Goal: Task Accomplishment & Management: Manage account settings

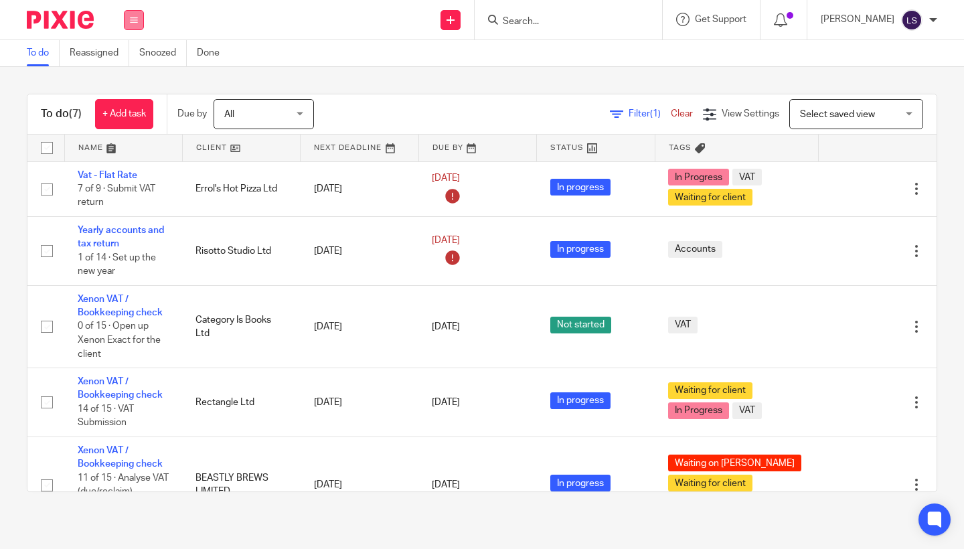
click at [135, 19] on icon at bounding box center [134, 20] width 8 height 8
click at [125, 79] on link "Email" at bounding box center [127, 81] width 22 height 9
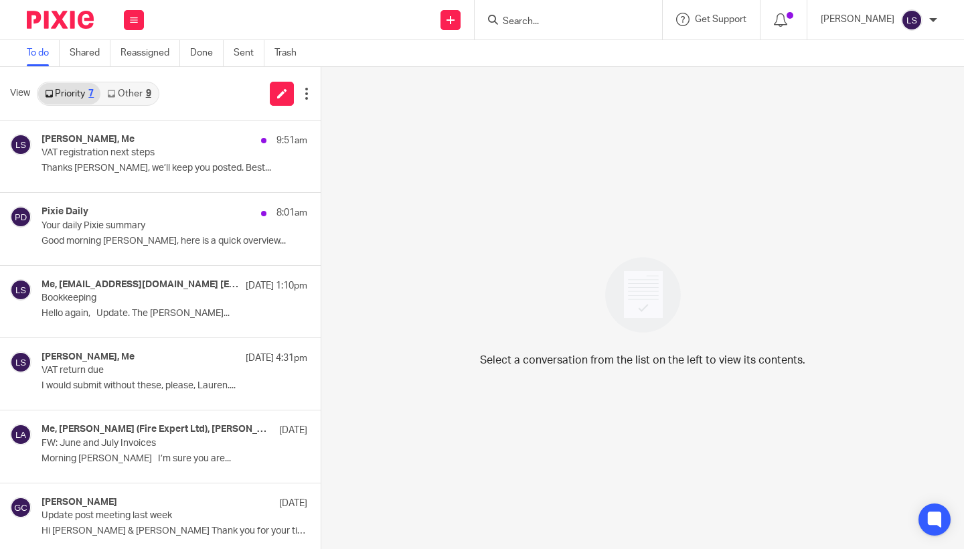
click at [131, 91] on link "Other 9" at bounding box center [128, 93] width 57 height 21
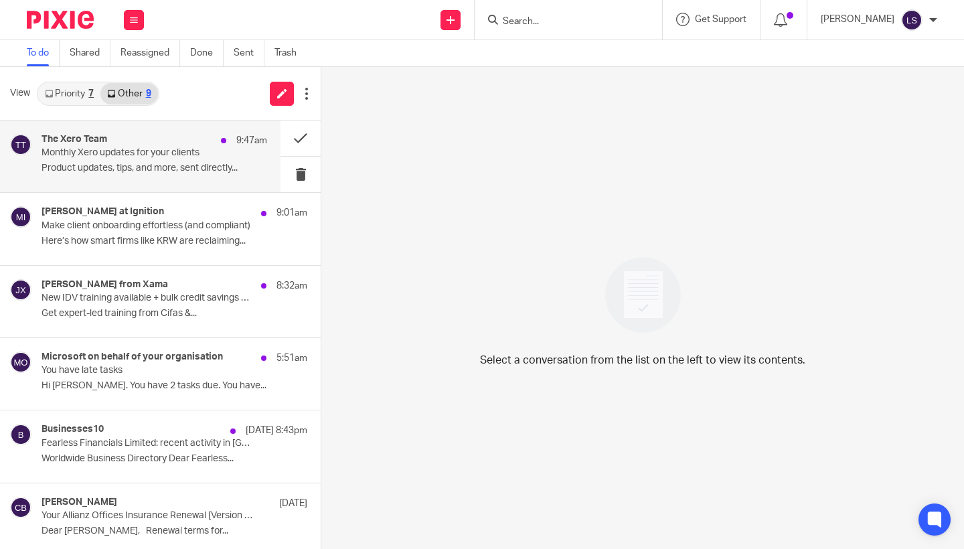
click at [131, 143] on div "The Xero Team 9:47am" at bounding box center [155, 140] width 226 height 13
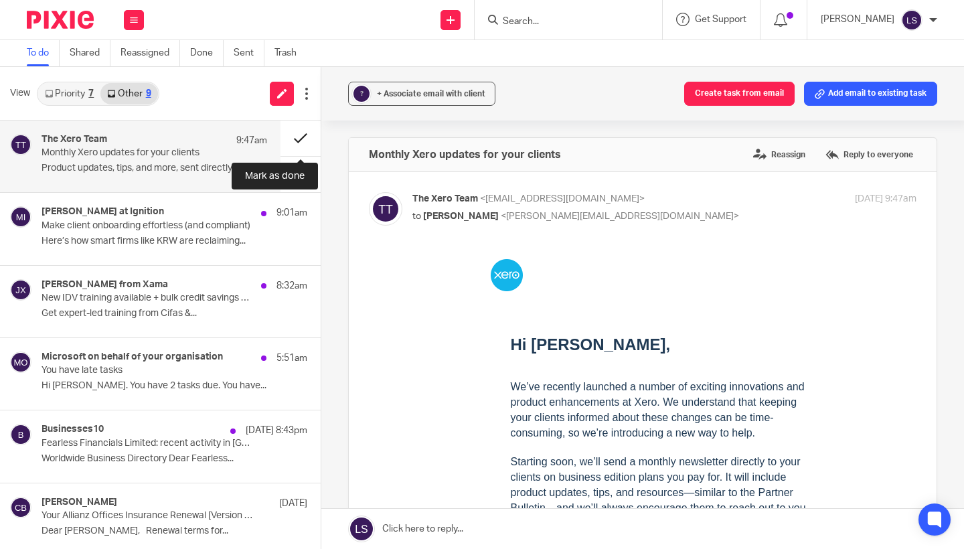
click at [295, 145] on button at bounding box center [301, 138] width 40 height 35
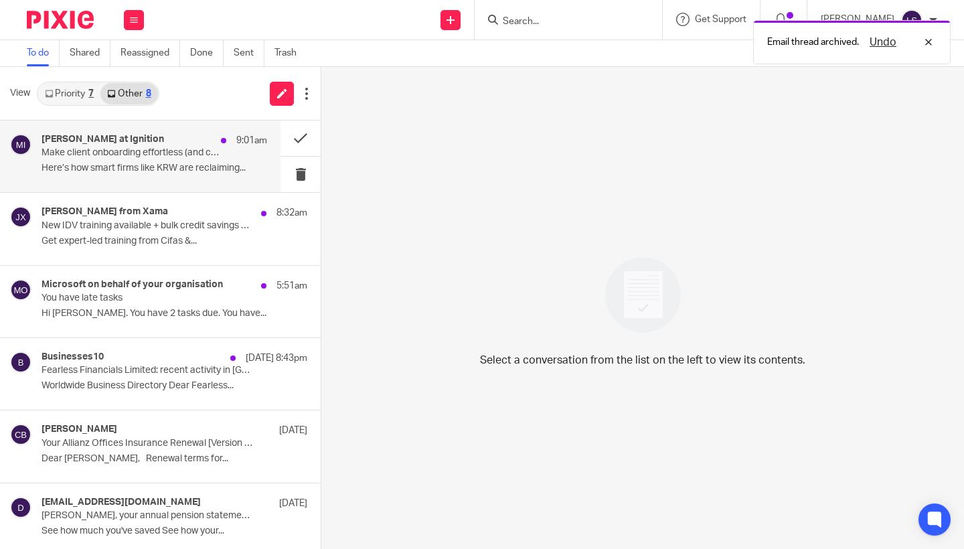
click at [188, 149] on p "Make client onboarding effortless (and compliant)" at bounding box center [132, 152] width 181 height 11
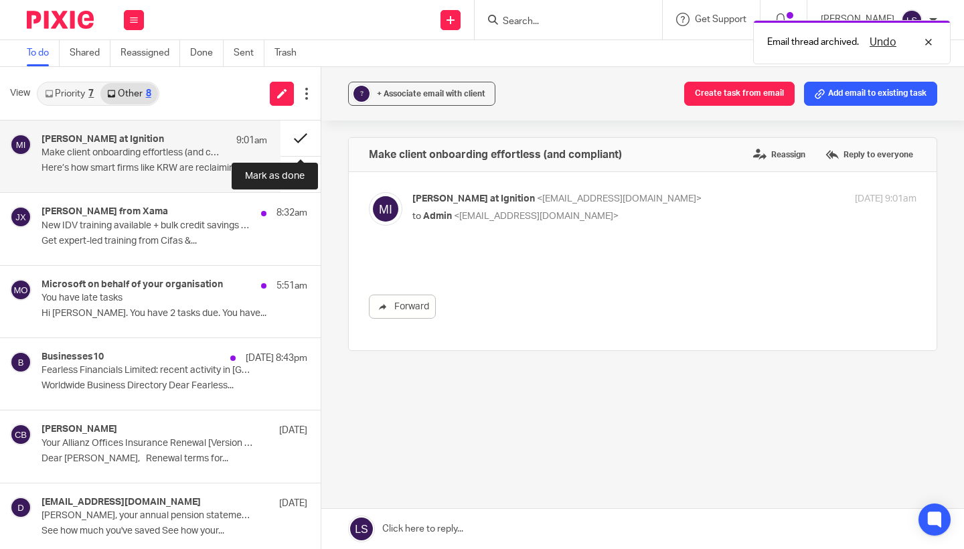
click at [289, 138] on button at bounding box center [301, 138] width 40 height 35
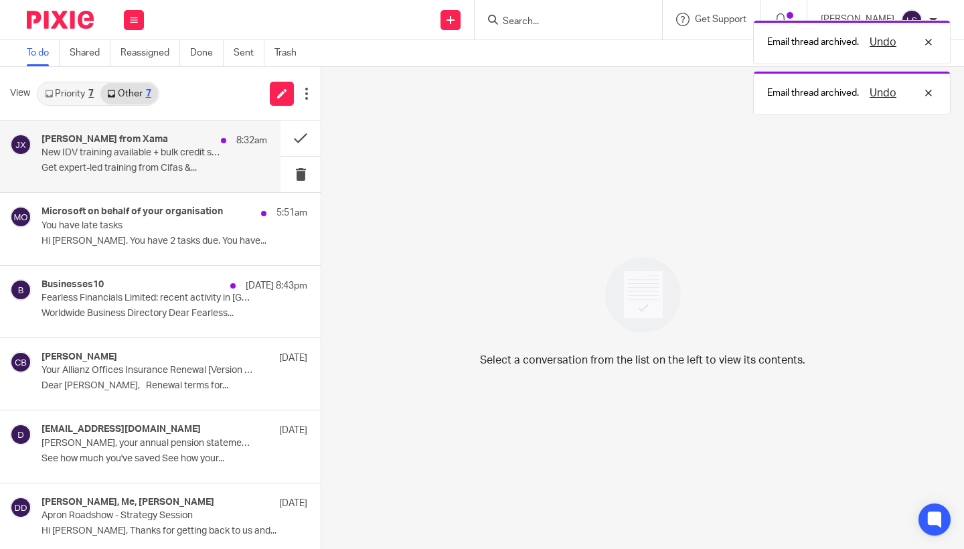
click at [201, 143] on div "Jacques from Xama 8:32am" at bounding box center [155, 140] width 226 height 13
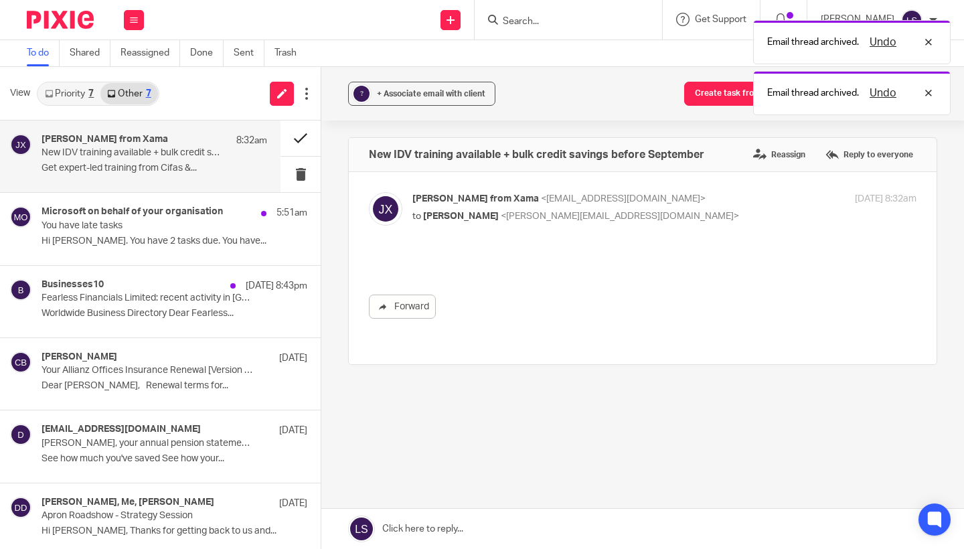
click at [293, 142] on button at bounding box center [301, 138] width 40 height 35
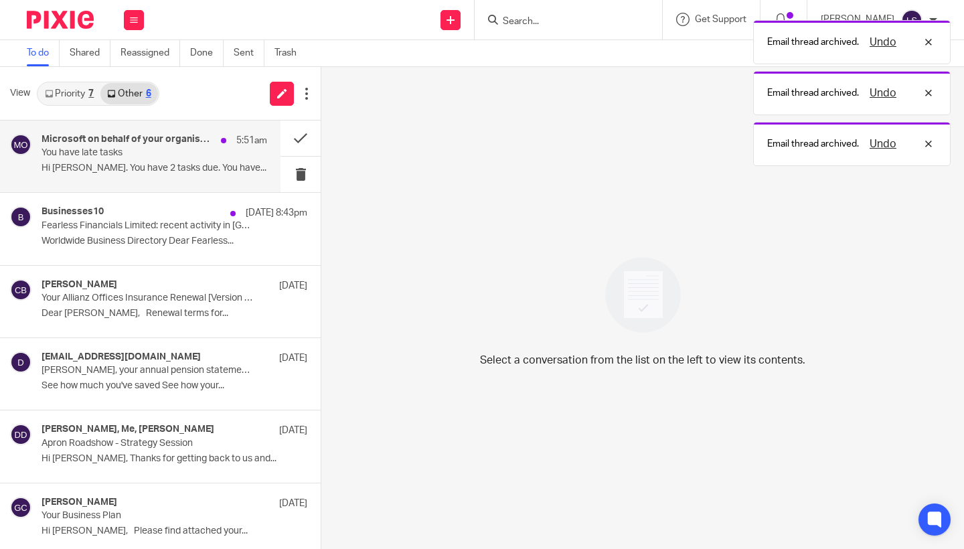
click at [185, 149] on p "You have late tasks" at bounding box center [132, 152] width 181 height 11
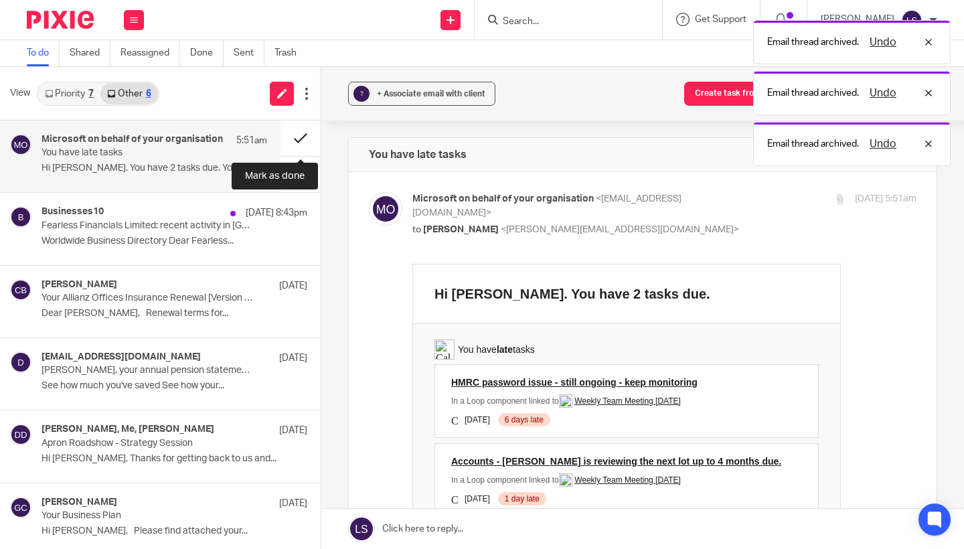
click at [289, 137] on button at bounding box center [301, 138] width 40 height 35
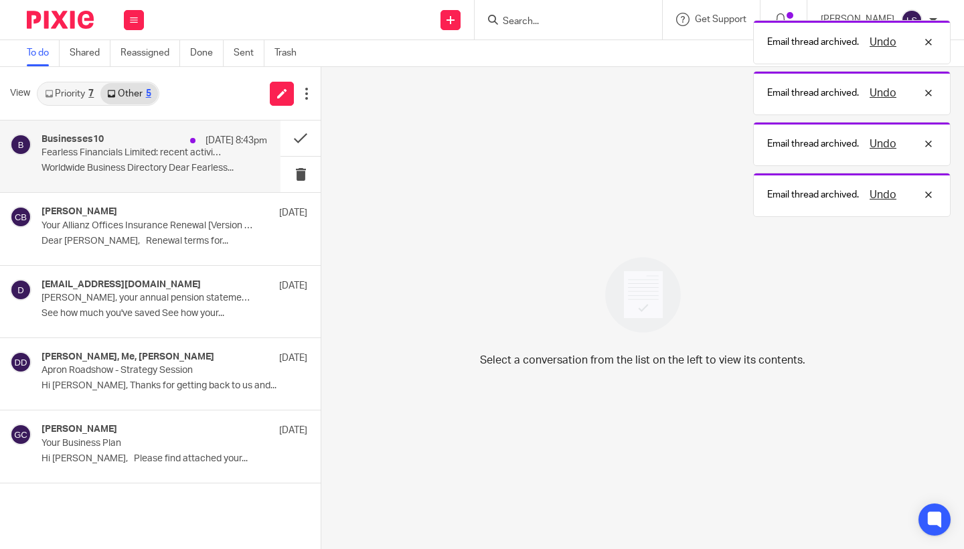
click at [190, 145] on div "20 Aug 8:43pm" at bounding box center [225, 140] width 84 height 13
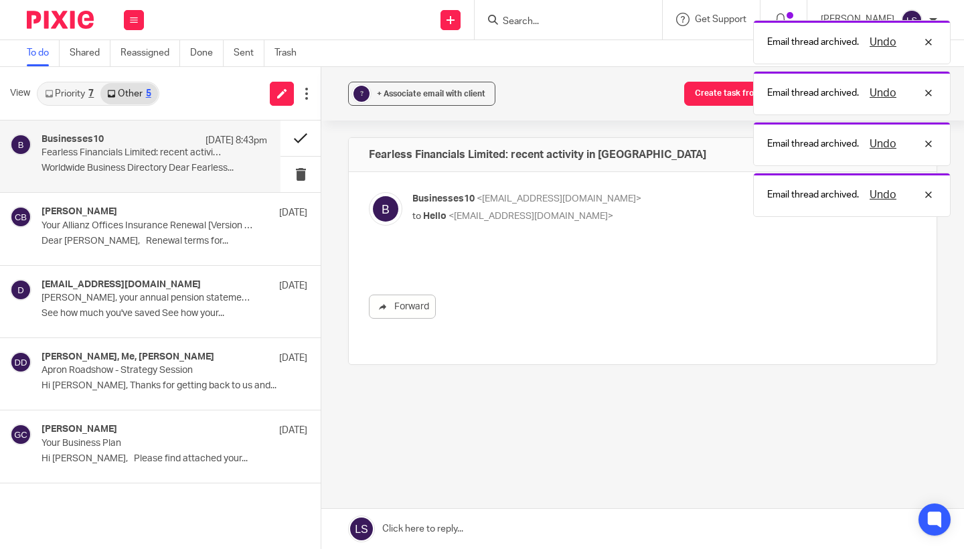
click at [293, 141] on button at bounding box center [301, 138] width 40 height 35
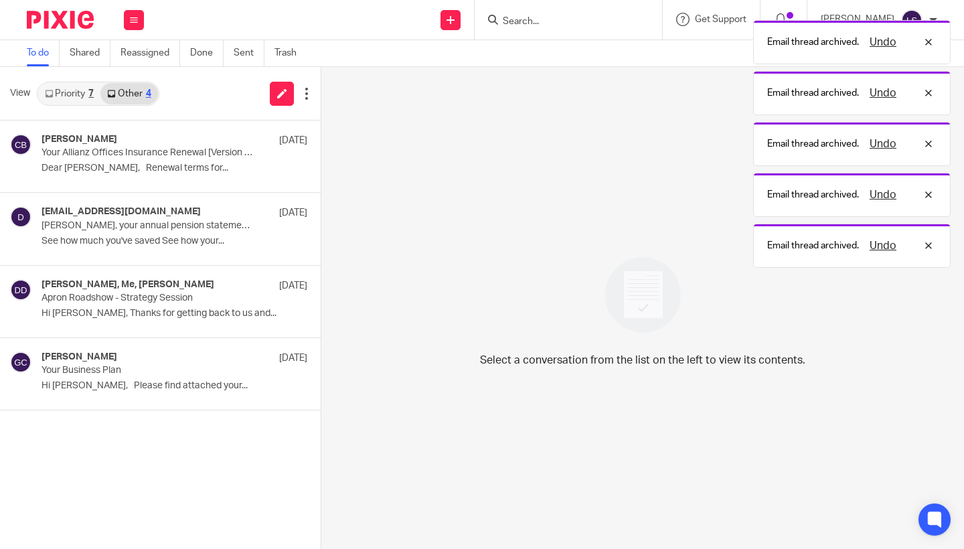
click at [96, 100] on link "Priority 7" at bounding box center [69, 93] width 62 height 21
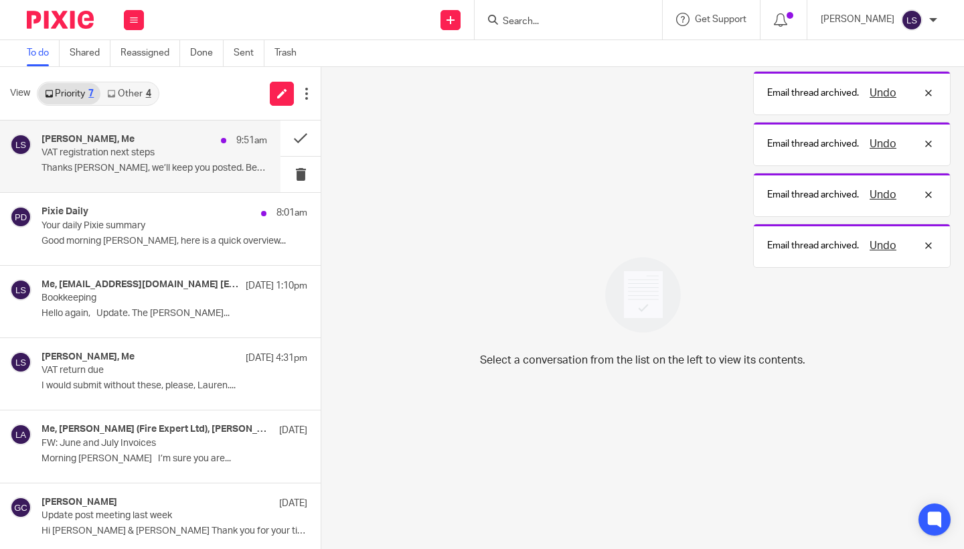
click at [104, 144] on h4 "Richard Smith, Me" at bounding box center [88, 139] width 93 height 11
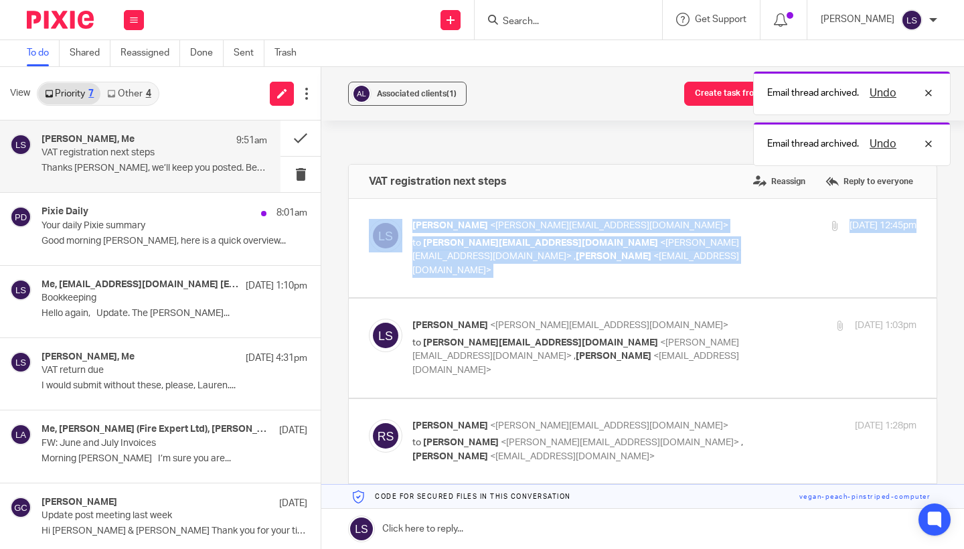
drag, startPoint x: 933, startPoint y: 283, endPoint x: 946, endPoint y: 285, distance: 13.7
click at [946, 285] on div "Associated clients (1) Create task from email Add email to existing task VAT re…" at bounding box center [642, 308] width 643 height 482
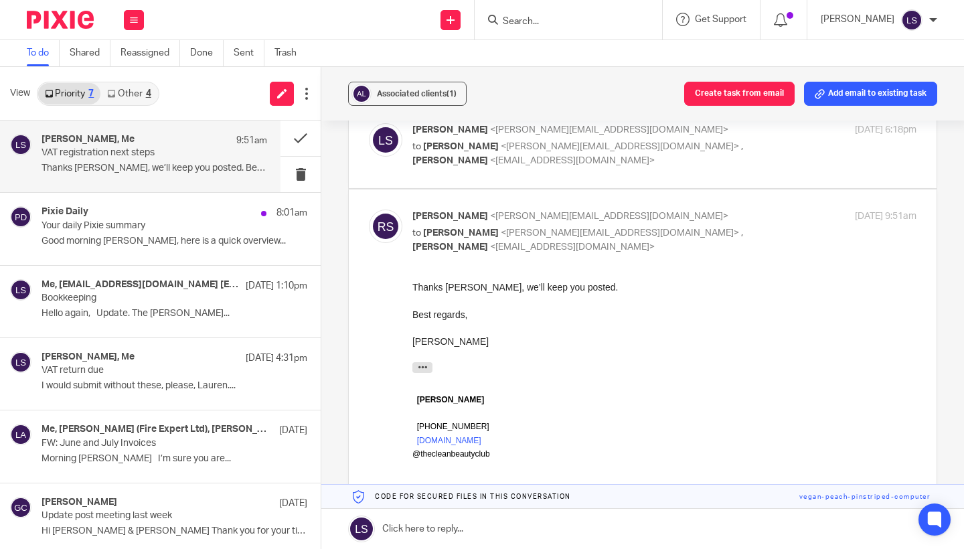
click at [752, 210] on div "Richard Smith <richard@thecleanbeautyclub.co.uk> to Lauren Simmons <lauren@fear…" at bounding box center [665, 232] width 504 height 45
checkbox input "false"
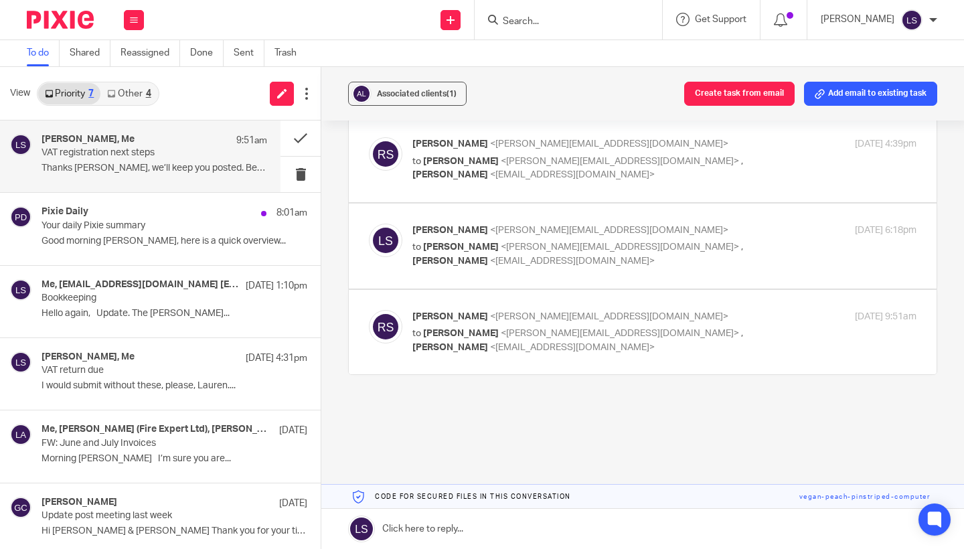
scroll to position [419, 0]
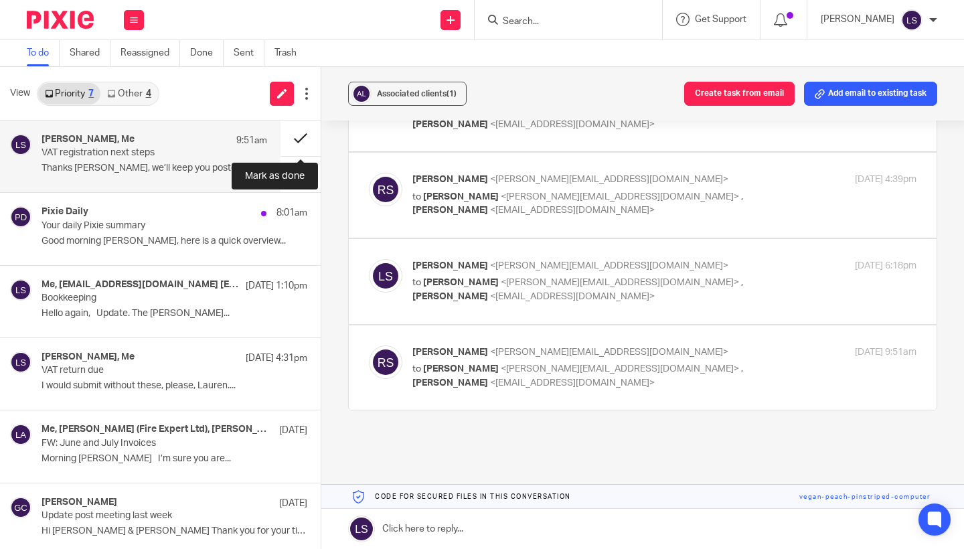
click at [300, 137] on button at bounding box center [301, 138] width 40 height 35
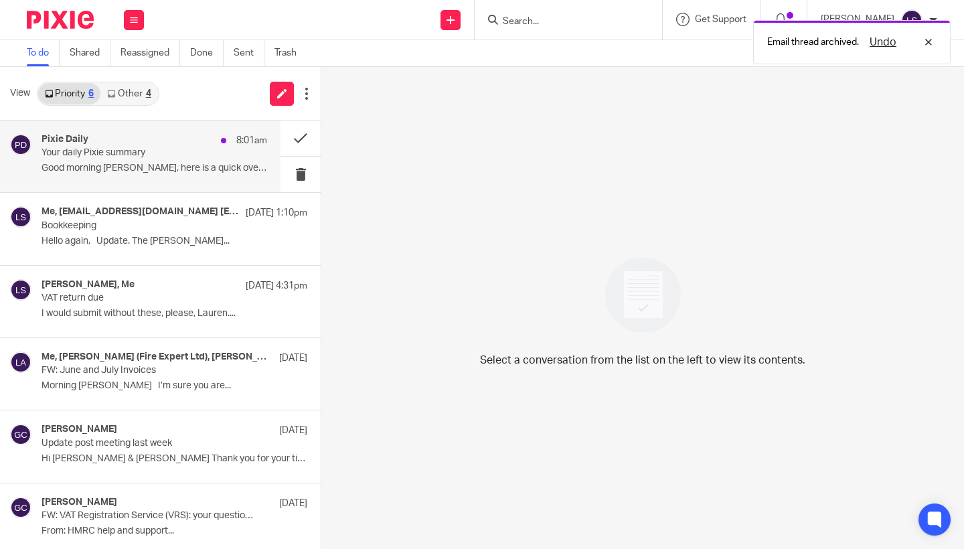
click at [138, 140] on div "Pixie Daily 8:01am" at bounding box center [155, 140] width 226 height 13
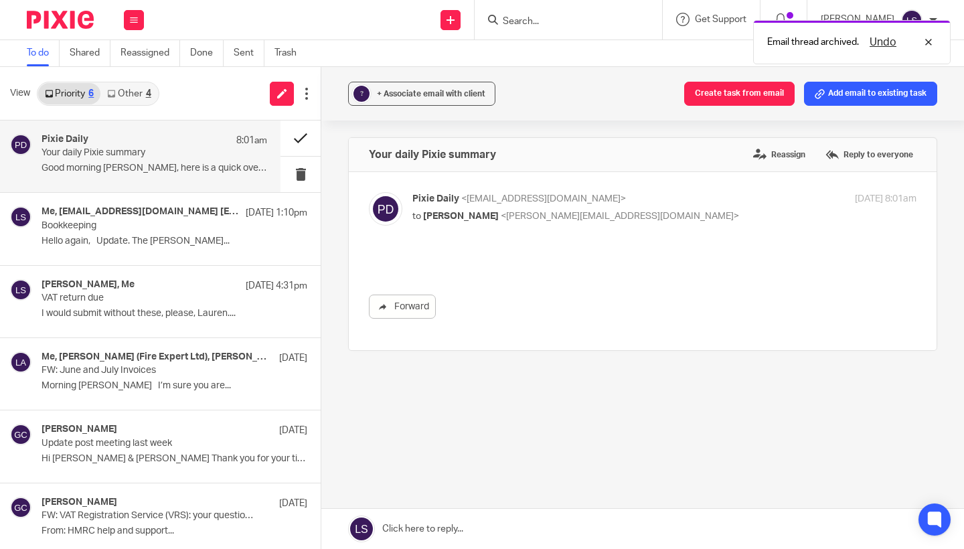
scroll to position [0, 0]
click at [299, 133] on button at bounding box center [301, 138] width 40 height 35
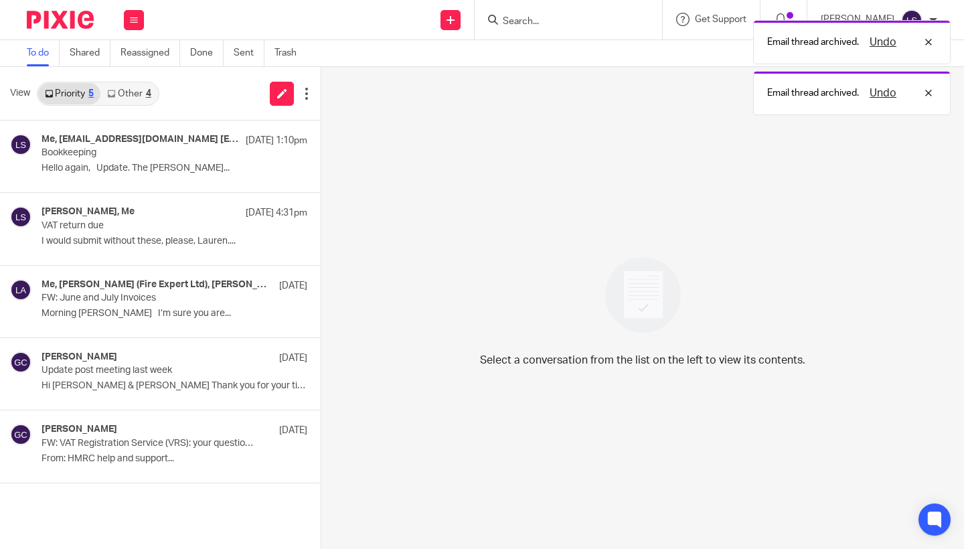
click at [137, 89] on link "Other 4" at bounding box center [128, 93] width 57 height 21
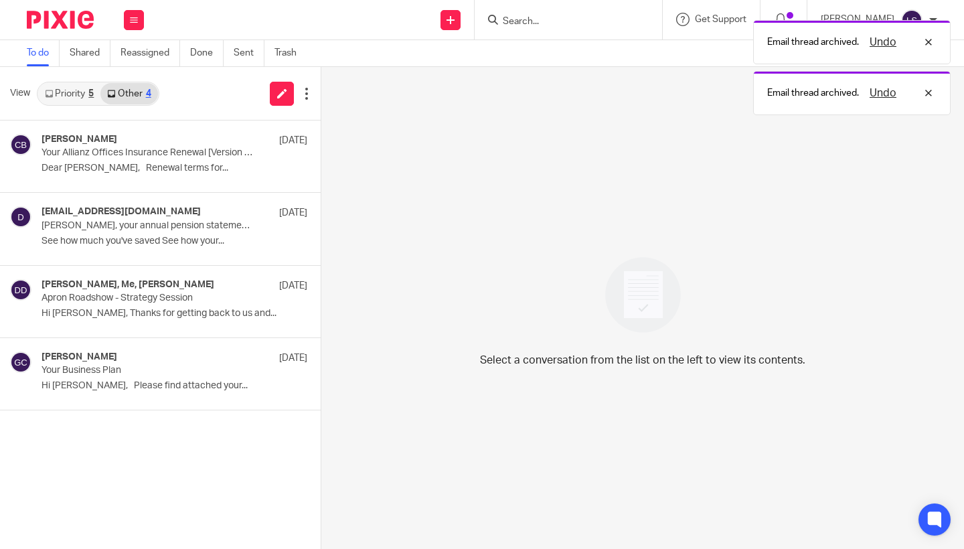
click at [64, 93] on link "Priority 5" at bounding box center [69, 93] width 62 height 21
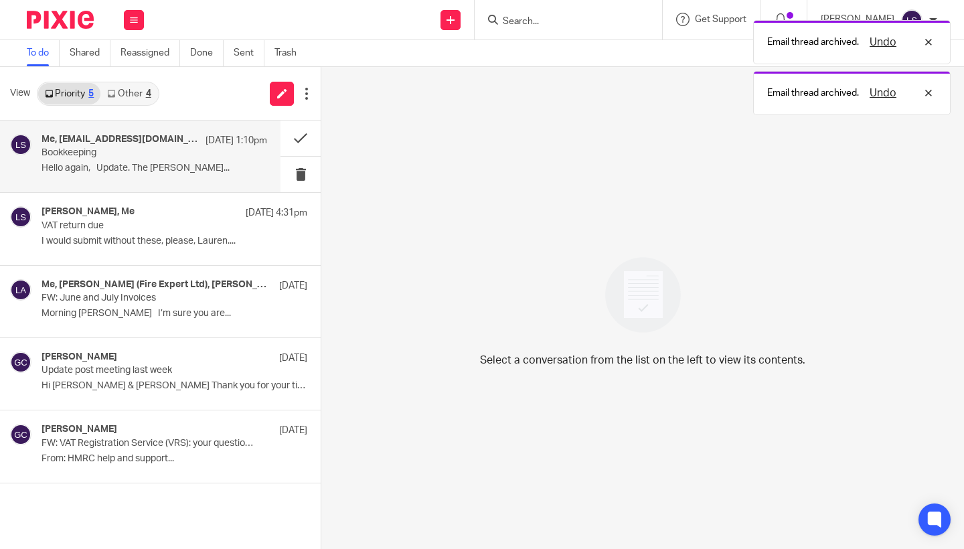
click at [100, 138] on h4 "Me, tahlee@studio70glasgow.com tahlee@studio70glasgow.com, Gillian Caughey, Hel…" at bounding box center [120, 139] width 157 height 11
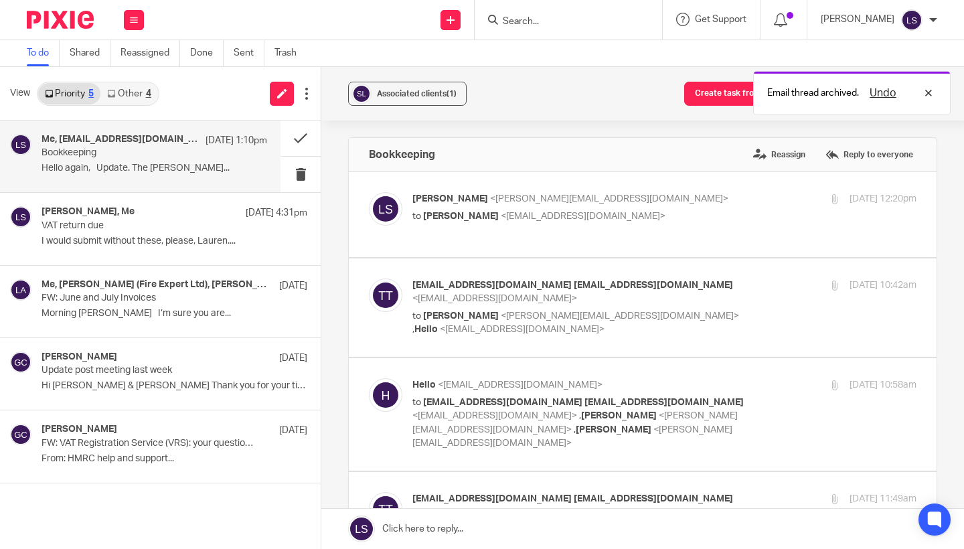
click at [956, 282] on div "Associated clients (1) Create task from email Add email to existing task Bookke…" at bounding box center [642, 308] width 643 height 482
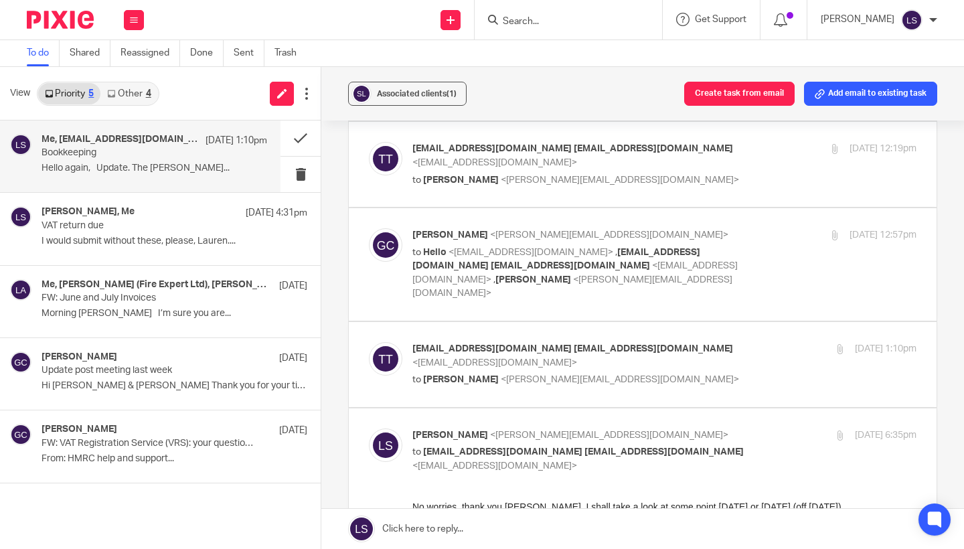
scroll to position [521, 0]
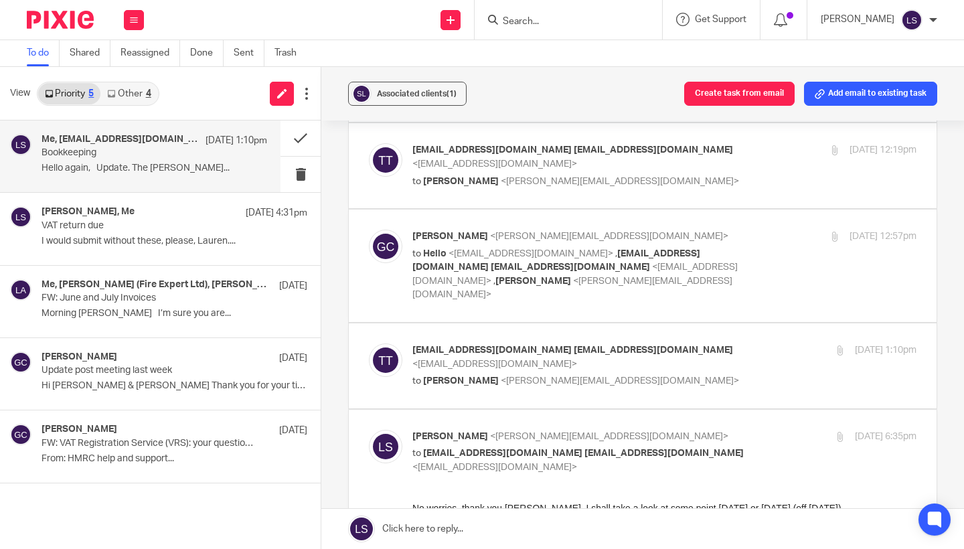
click at [717, 430] on p "Lauren Simmons <lauren@fearlessfinancials.co.uk>" at bounding box center [581, 437] width 336 height 14
checkbox input "false"
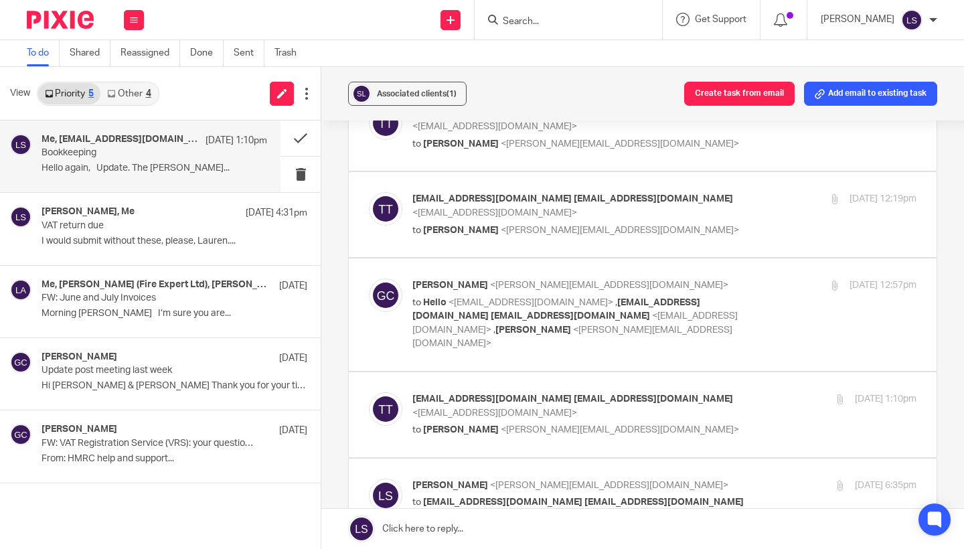
scroll to position [468, 0]
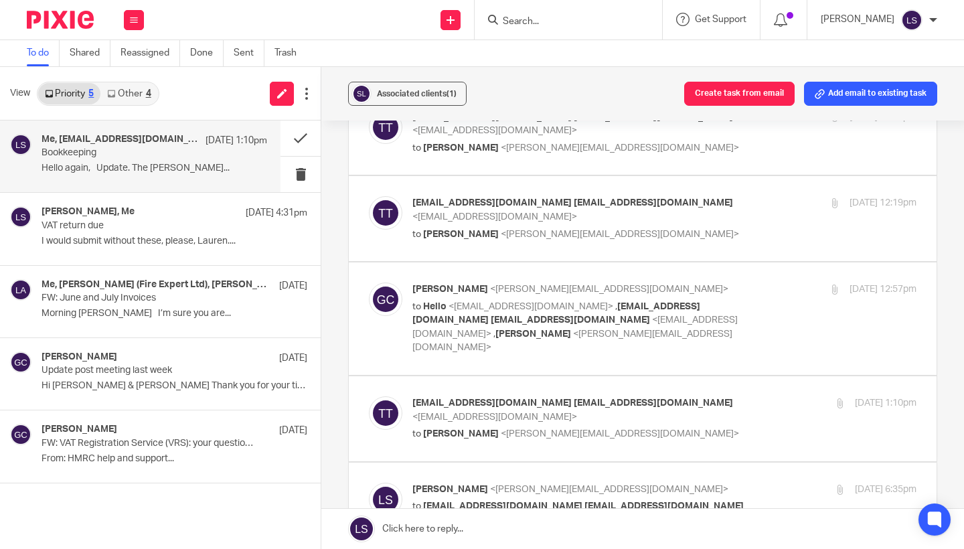
click at [717, 198] on p "tahlee@studio70glasgow.com tahlee@studio70glasgow.com <tahlee@studio70glasgow.c…" at bounding box center [581, 209] width 336 height 27
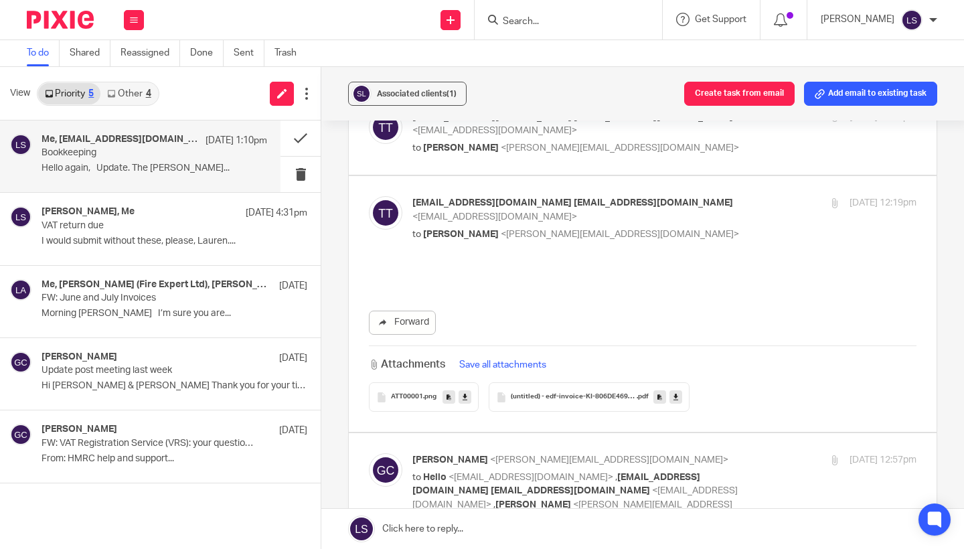
scroll to position [0, 0]
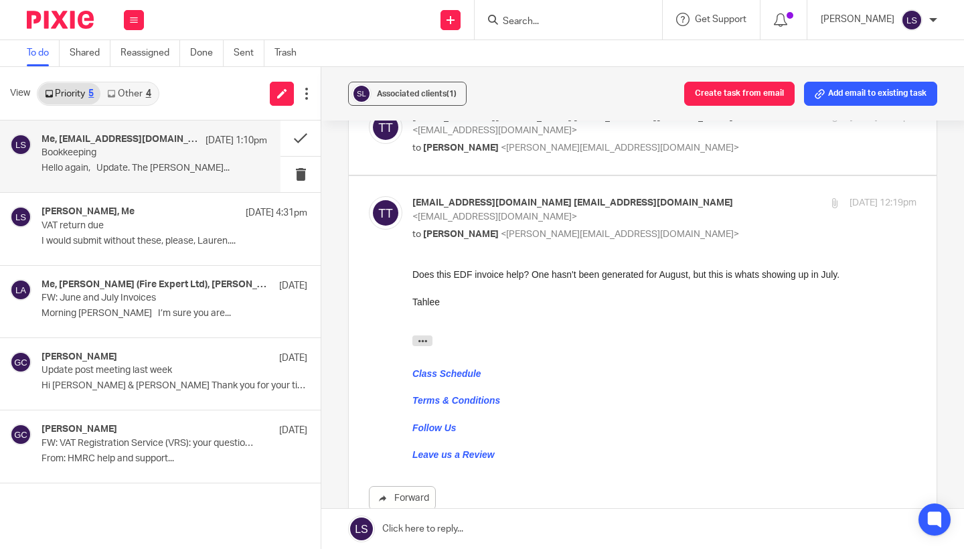
click at [717, 198] on p "tahlee@studio70glasgow.com tahlee@studio70glasgow.com <tahlee@studio70glasgow.c…" at bounding box center [581, 209] width 336 height 27
checkbox input "false"
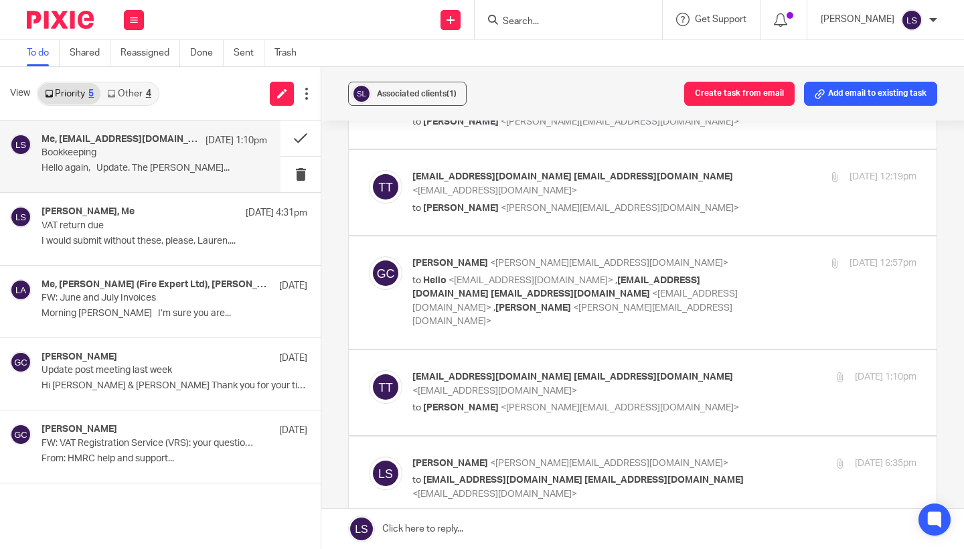
scroll to position [495, 0]
click at [727, 264] on div "Gillian Caughey <gillian@fearlessfinancials.co.uk> to Hello <hello@fearlessfina…" at bounding box center [581, 292] width 336 height 72
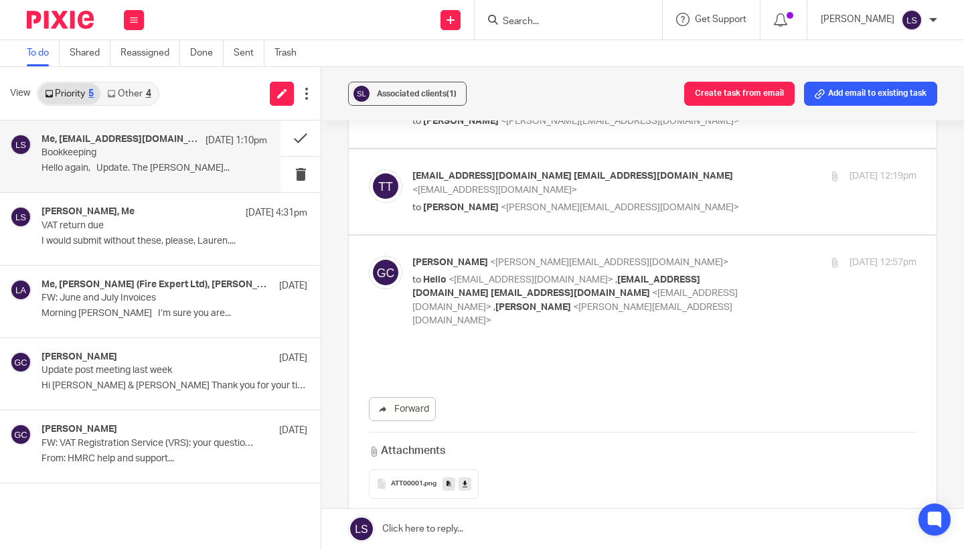
scroll to position [0, 0]
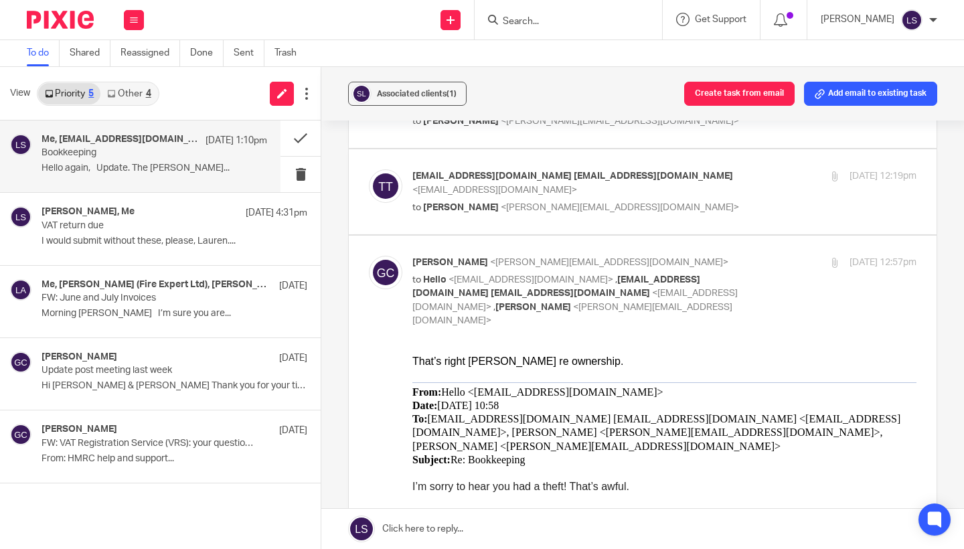
click at [727, 263] on div "Gillian Caughey <gillian@fearlessfinancials.co.uk> to Hello <hello@fearlessfina…" at bounding box center [581, 292] width 336 height 72
checkbox input "false"
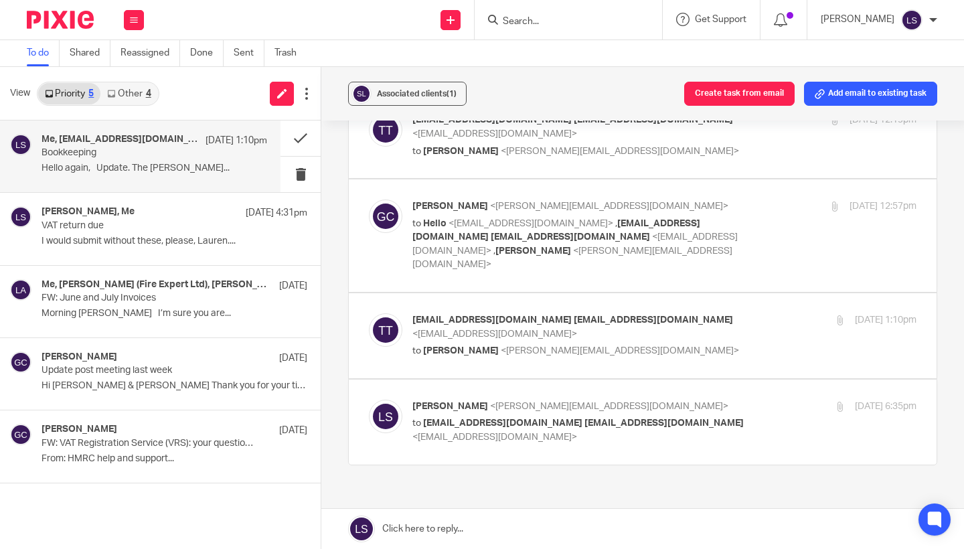
scroll to position [585, 0]
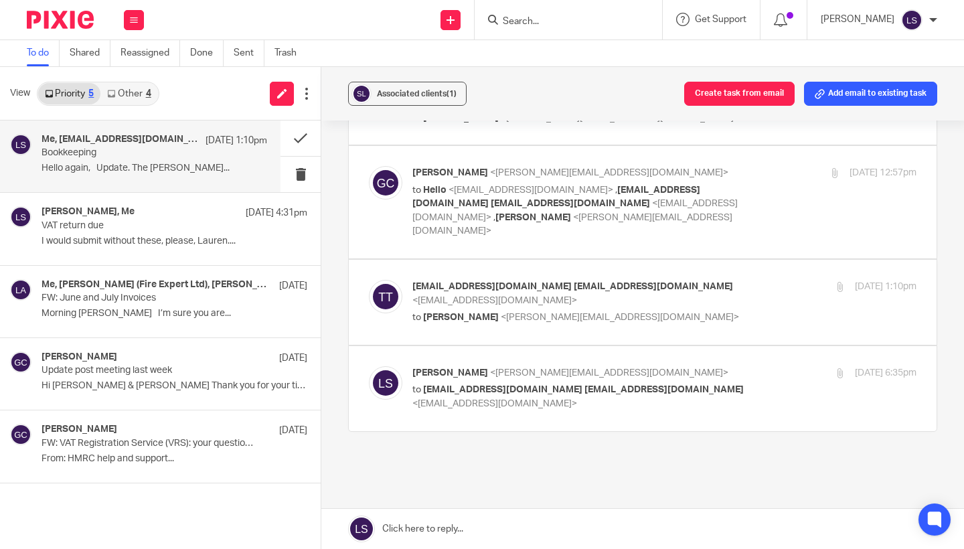
click at [717, 280] on p "tahlee@studio70glasgow.com tahlee@studio70glasgow.com <tahlee@studio70glasgow.c…" at bounding box center [581, 293] width 336 height 27
checkbox input "true"
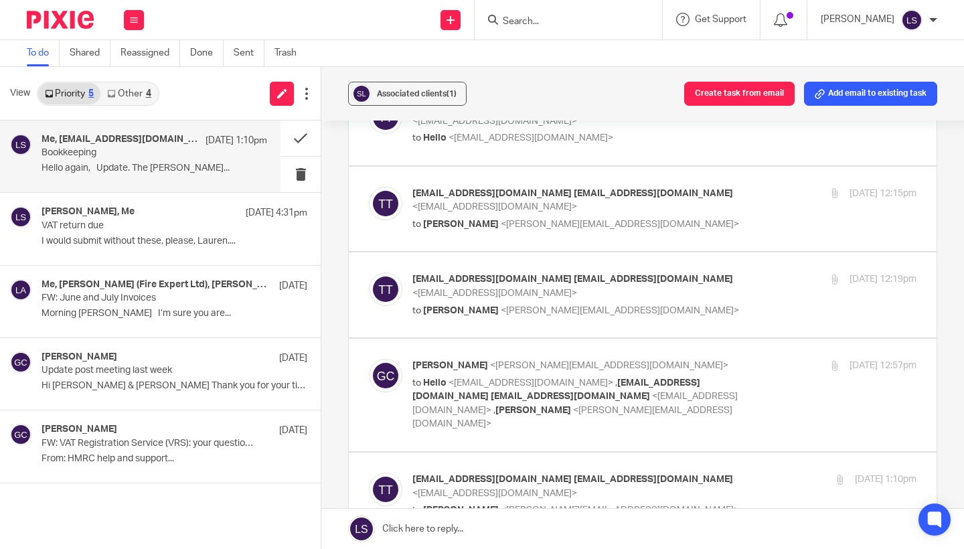
scroll to position [378, 0]
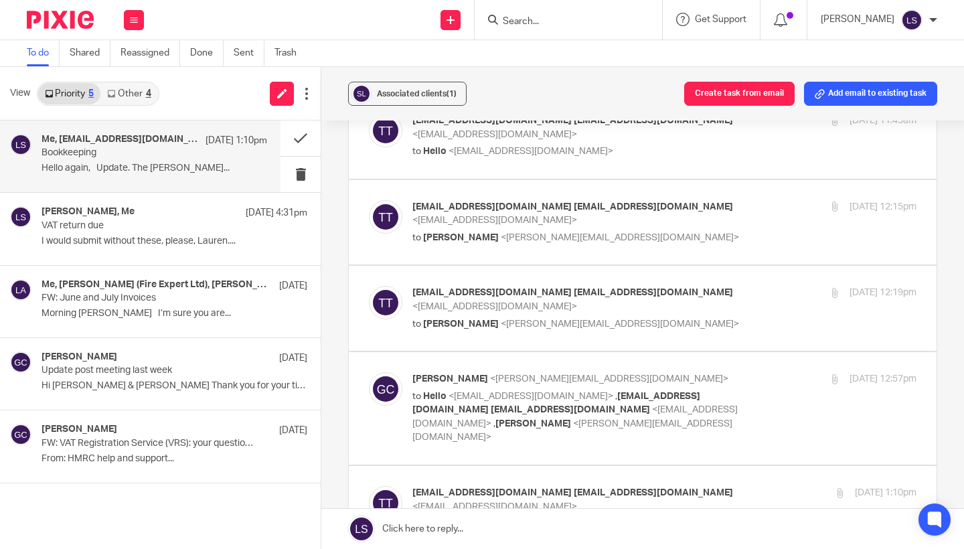
click at [723, 194] on label at bounding box center [643, 222] width 588 height 85
click at [369, 200] on input "checkbox" at bounding box center [368, 200] width 1 height 1
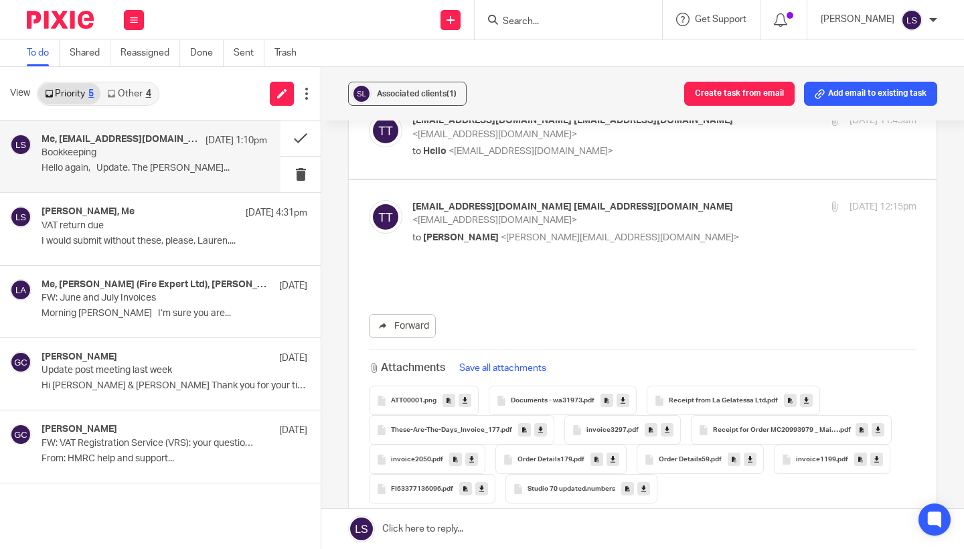
scroll to position [0, 0]
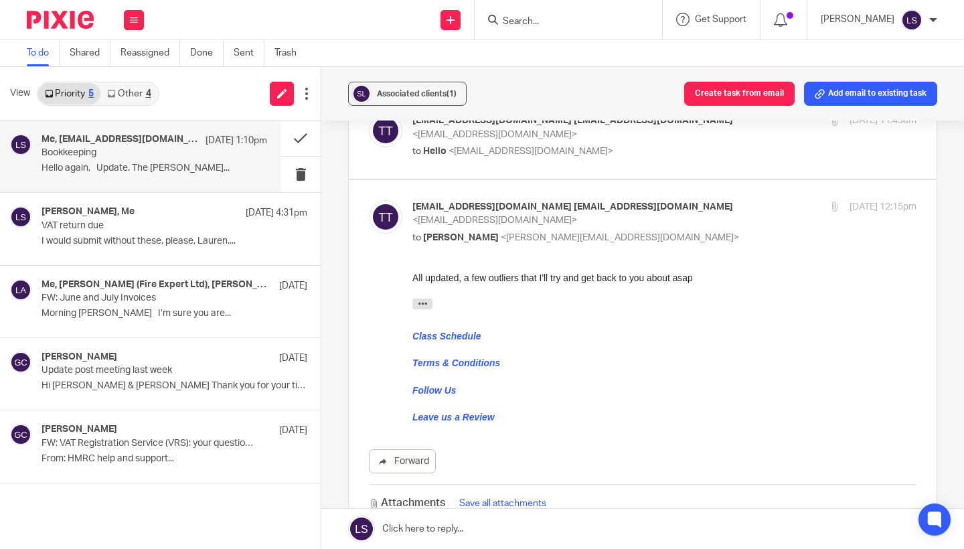
click at [667, 328] on div at bounding box center [665, 322] width 504 height 13
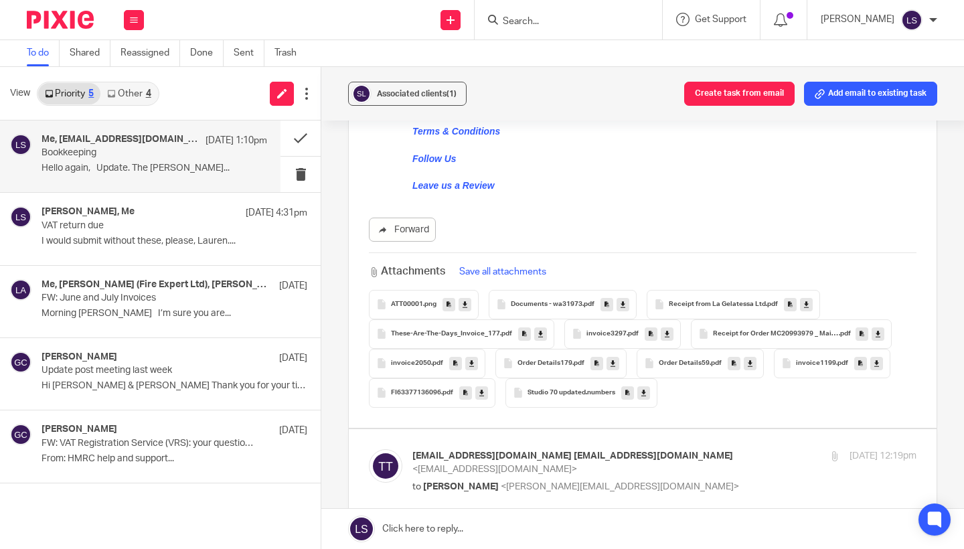
scroll to position [611, 0]
click at [465, 299] on icon at bounding box center [465, 303] width 5 height 10
click at [624, 299] on icon at bounding box center [623, 303] width 5 height 10
click at [807, 298] on icon at bounding box center [806, 303] width 5 height 10
click at [540, 327] on icon at bounding box center [540, 332] width 5 height 10
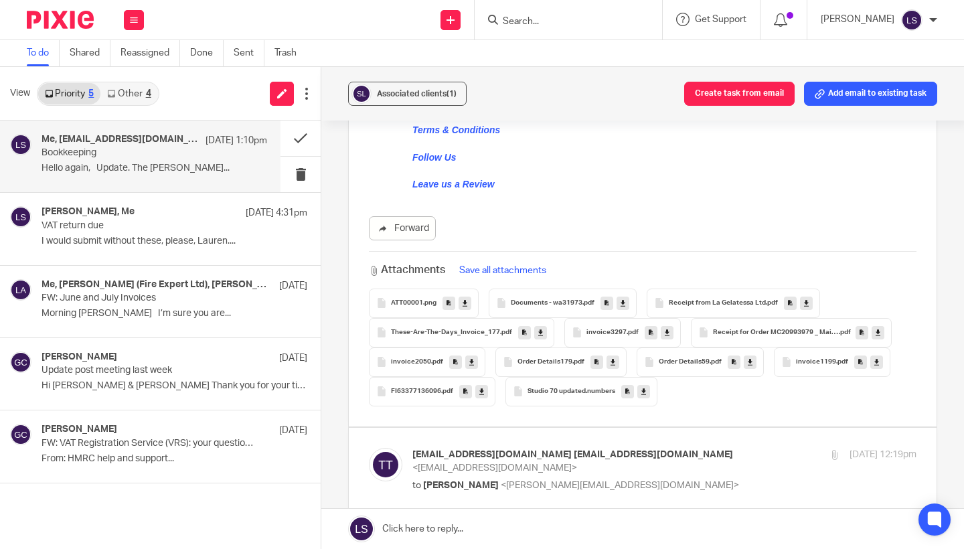
click at [666, 327] on icon at bounding box center [667, 332] width 5 height 10
click at [877, 327] on icon at bounding box center [878, 332] width 5 height 10
click at [469, 358] on icon at bounding box center [471, 362] width 5 height 10
click at [613, 357] on icon at bounding box center [613, 362] width 5 height 10
click at [749, 357] on icon at bounding box center [750, 362] width 5 height 10
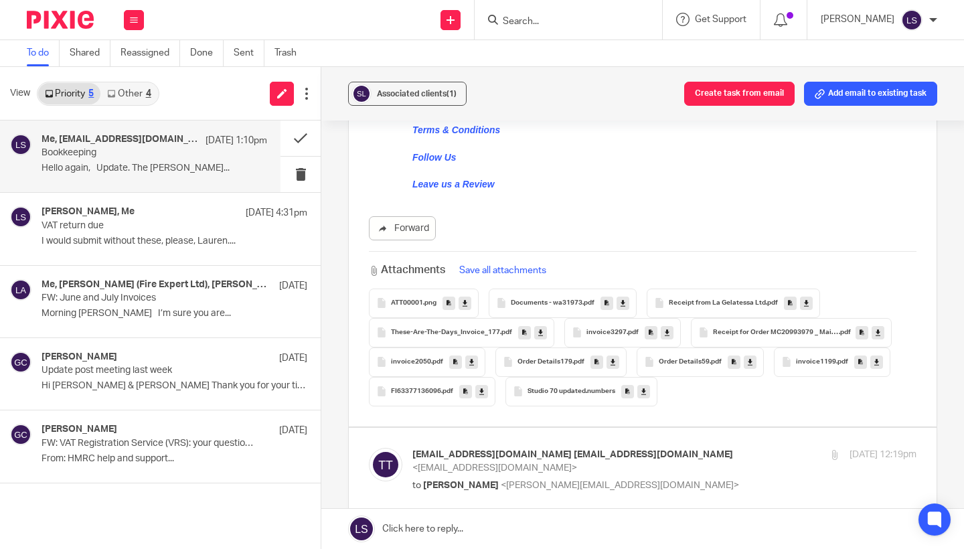
click at [876, 358] on icon at bounding box center [877, 362] width 5 height 10
click at [485, 388] on link at bounding box center [481, 391] width 13 height 13
click at [640, 386] on link at bounding box center [644, 391] width 13 height 13
click at [944, 269] on div "Associated clients (1) Create task from email Add email to existing task Bookke…" at bounding box center [642, 308] width 643 height 482
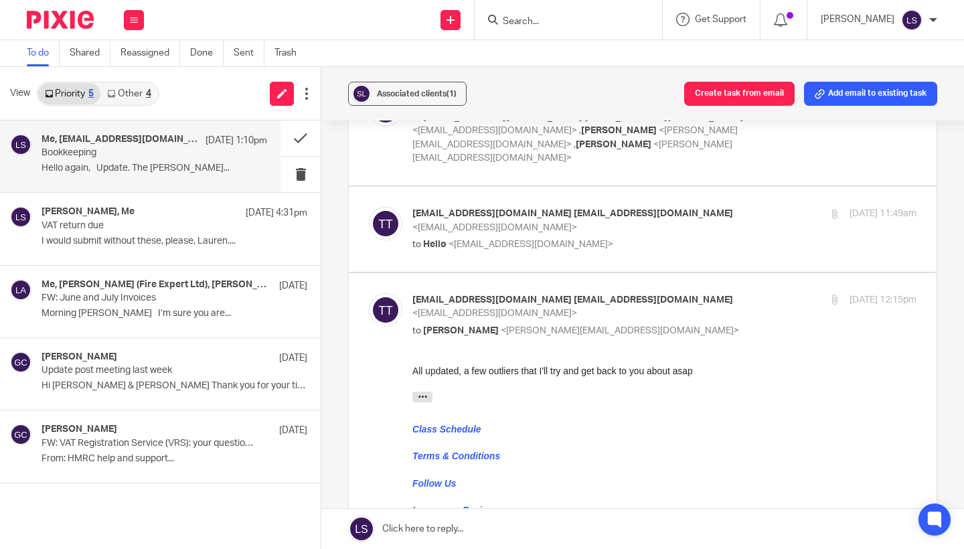
scroll to position [270, 0]
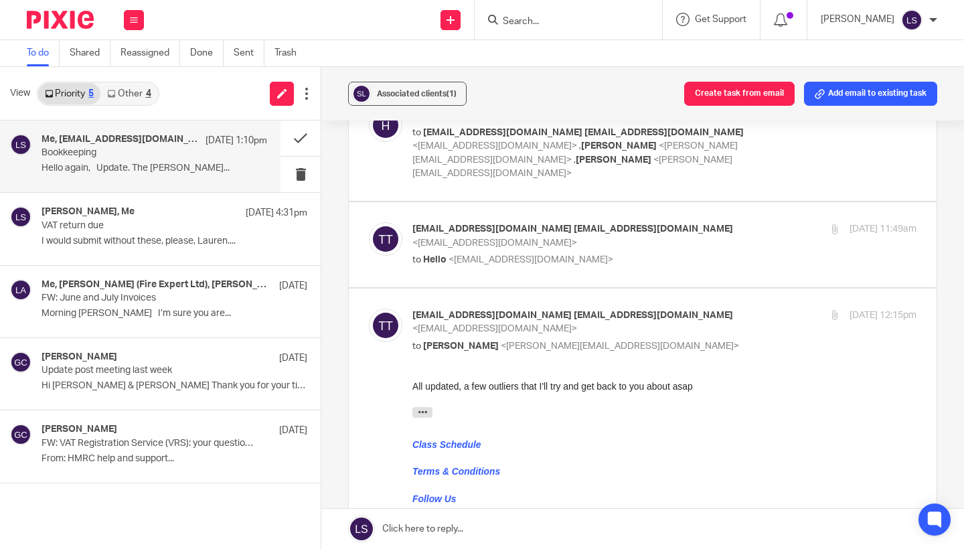
click at [751, 315] on div "20 Aug 2025 12:15pm" at bounding box center [833, 316] width 168 height 14
checkbox input "false"
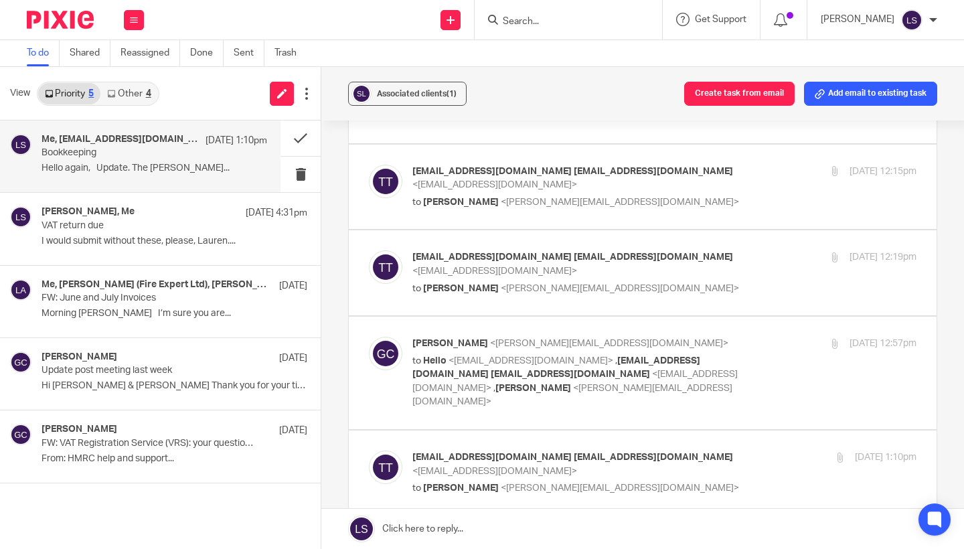
scroll to position [419, 0]
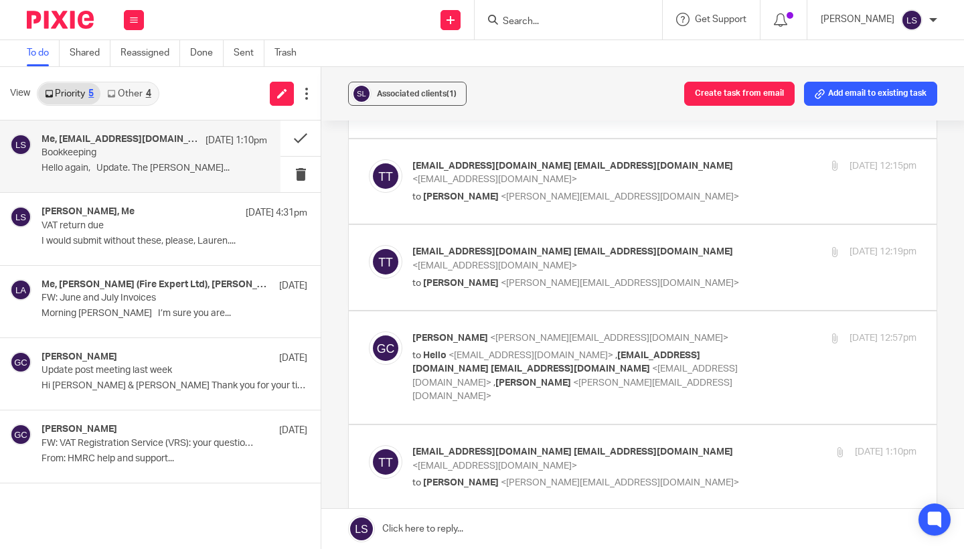
click at [694, 259] on p "tahlee@studio70glasgow.com tahlee@studio70glasgow.com <tahlee@studio70glasgow.c…" at bounding box center [581, 258] width 336 height 27
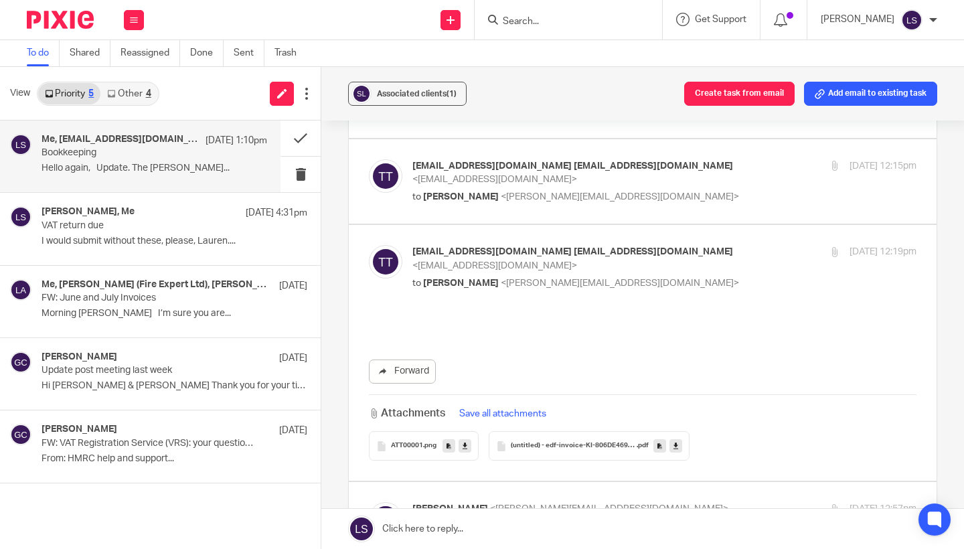
scroll to position [0, 0]
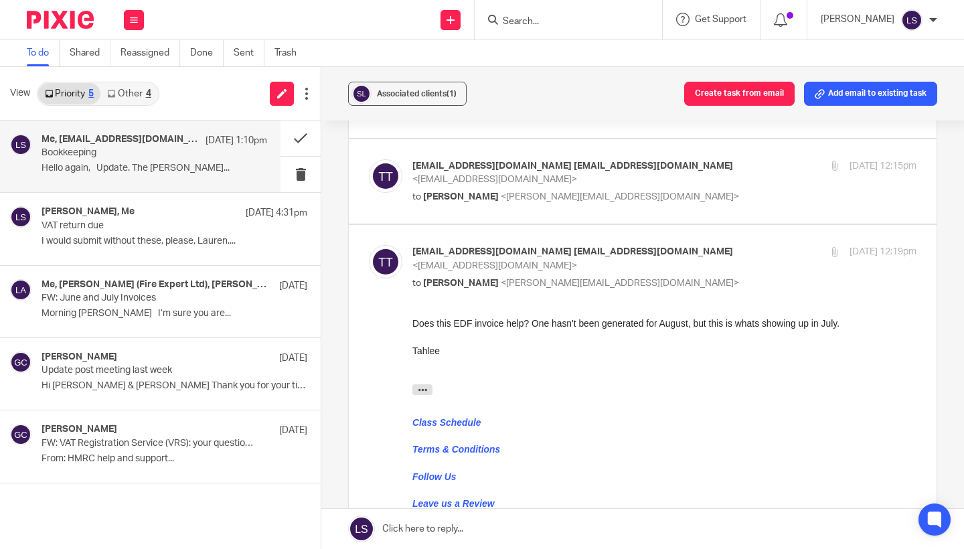
click at [638, 379] on div at bounding box center [665, 377] width 504 height 13
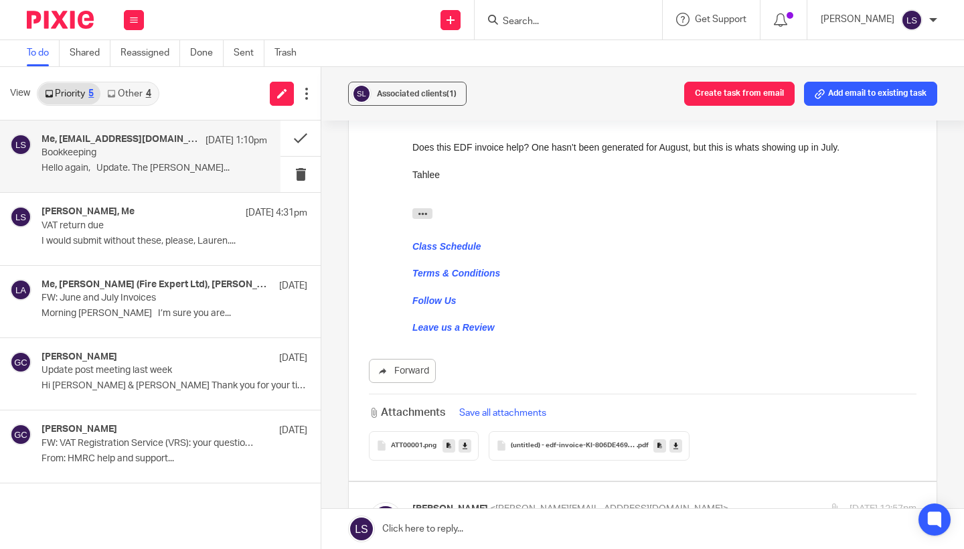
scroll to position [597, 0]
click at [677, 439] on icon at bounding box center [676, 444] width 5 height 10
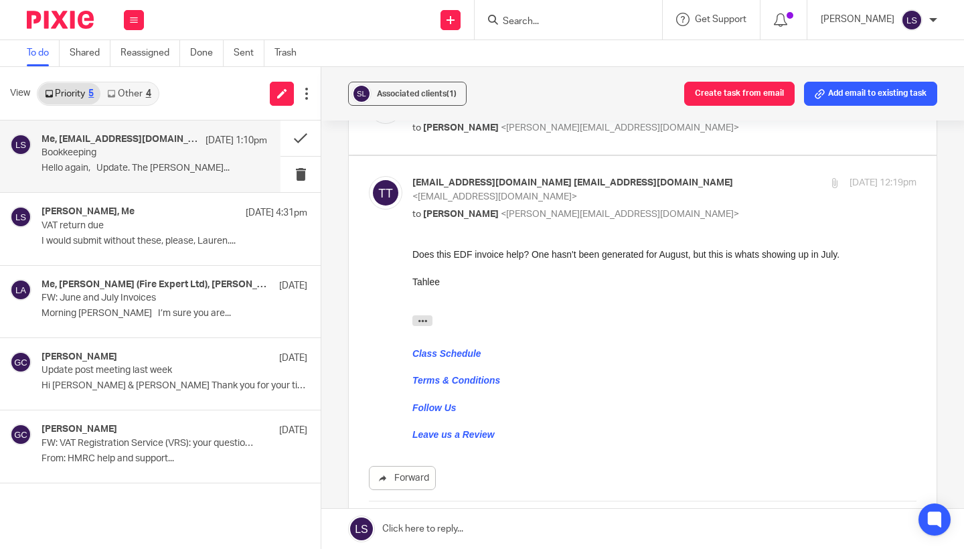
scroll to position [520, 0]
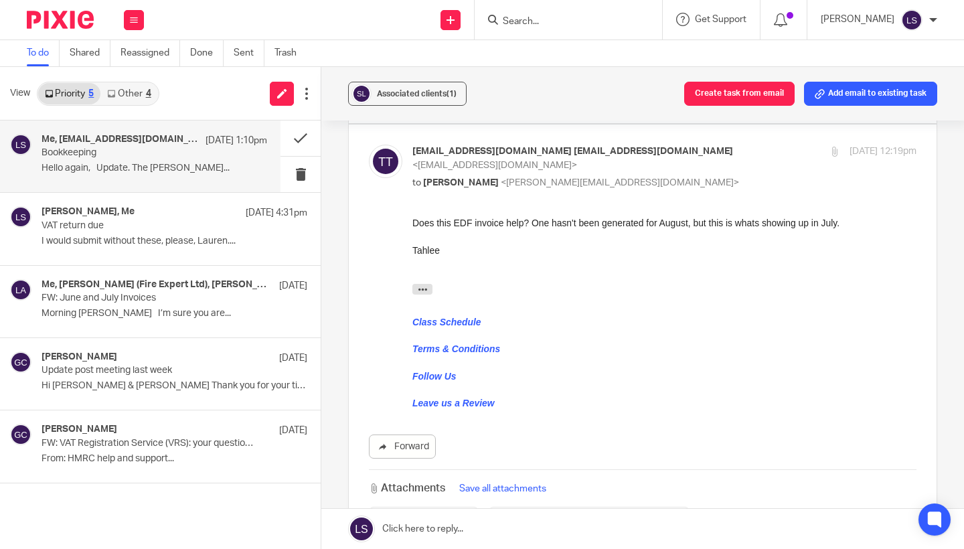
click at [708, 150] on p "tahlee@studio70glasgow.com tahlee@studio70glasgow.com <tahlee@studio70glasgow.c…" at bounding box center [581, 158] width 336 height 27
checkbox input "false"
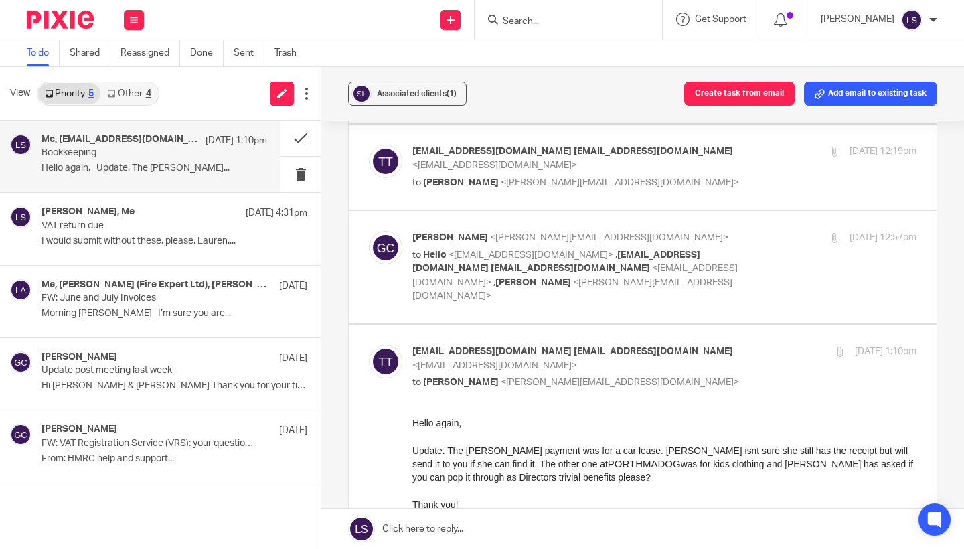
click at [735, 248] on p "to Hello <hello@fearlessfinancials.co.uk> , tahlee@studio70glasgow.com tahlee@s…" at bounding box center [581, 275] width 336 height 55
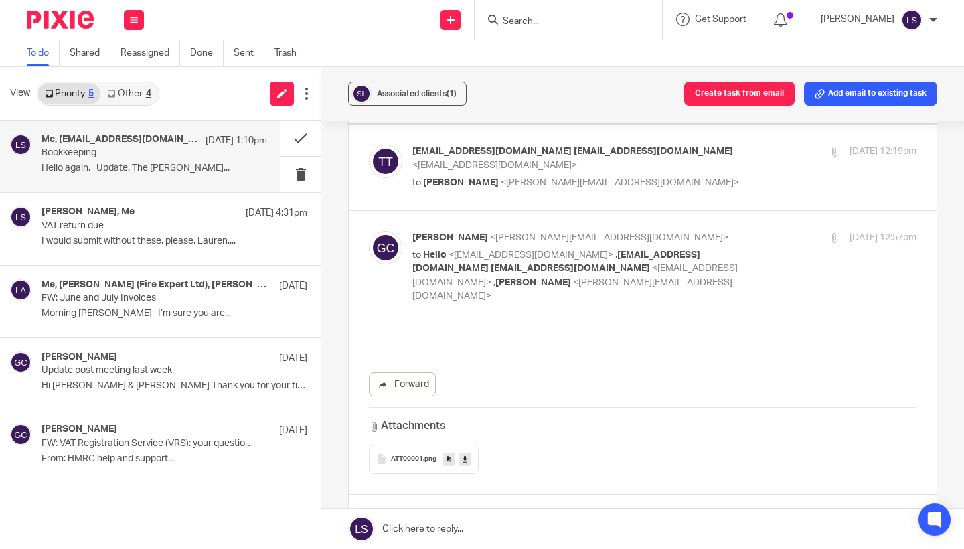
scroll to position [0, 0]
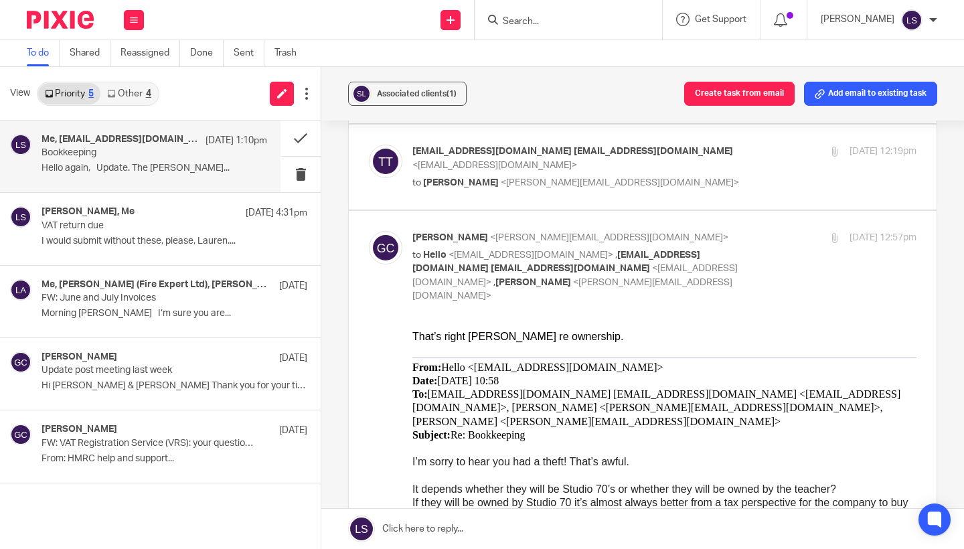
click at [735, 248] on p "to Hello <hello@fearlessfinancials.co.uk> , tahlee@studio70glasgow.com tahlee@s…" at bounding box center [581, 275] width 336 height 55
checkbox input "false"
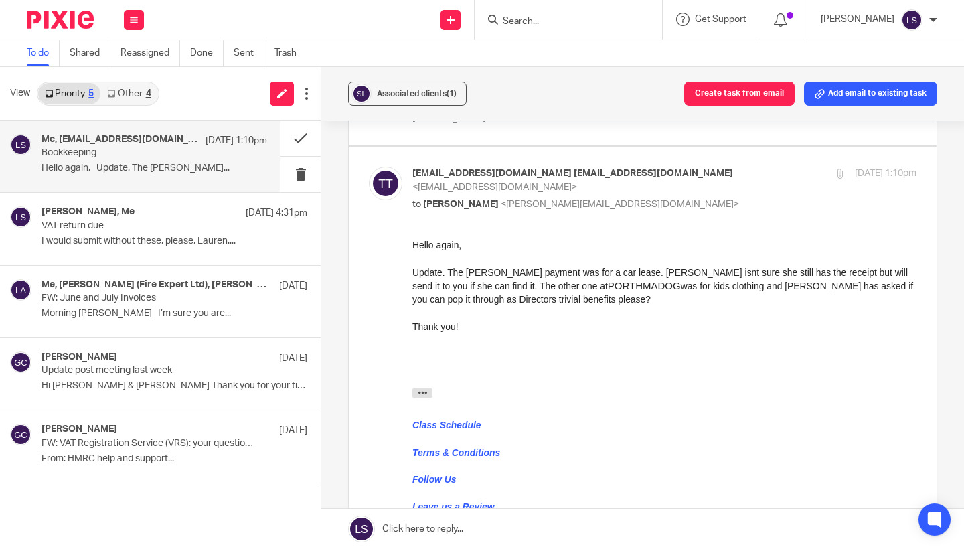
scroll to position [698, 0]
click at [603, 368] on div at bounding box center [665, 365] width 504 height 13
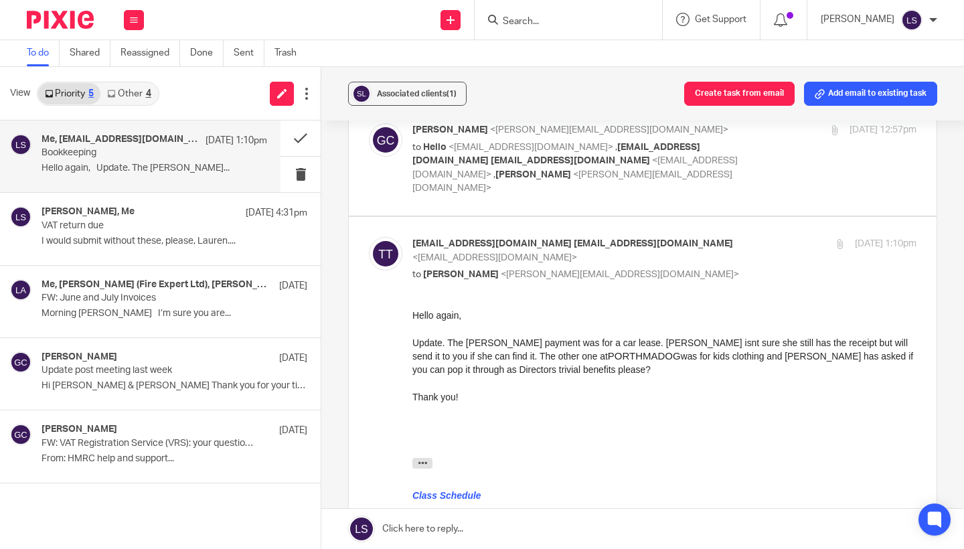
click at [725, 237] on p "tahlee@studio70glasgow.com tahlee@studio70glasgow.com <tahlee@studio70glasgow.c…" at bounding box center [581, 250] width 336 height 27
checkbox input "false"
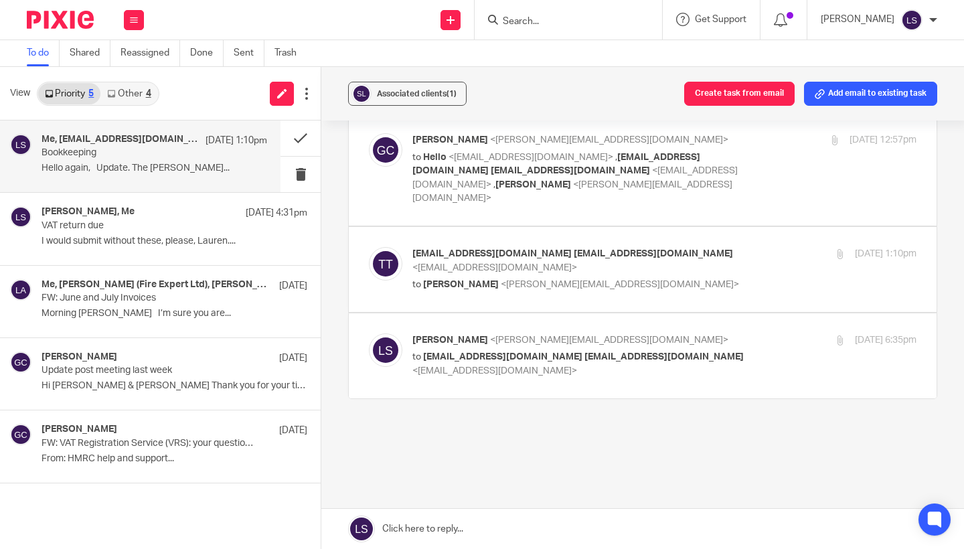
scroll to position [615, 0]
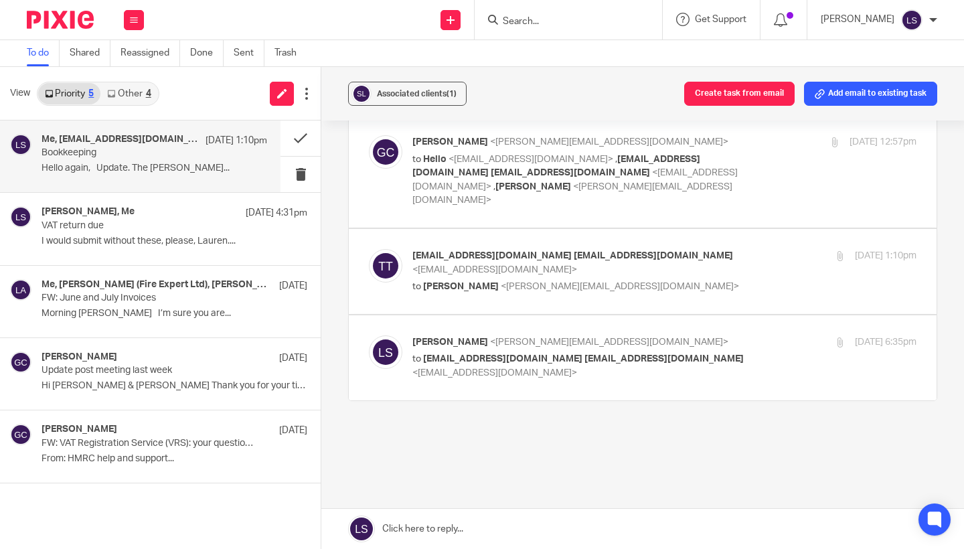
click at [698, 352] on p "to tahlee@studio70glasgow.com tahlee@studio70glasgow.com <tahlee@studio70glasgo…" at bounding box center [581, 365] width 336 height 27
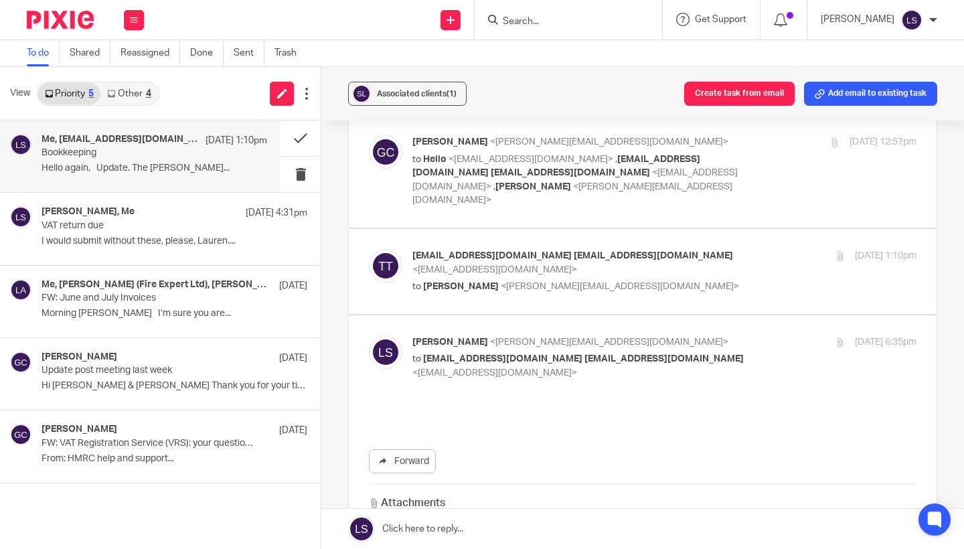
scroll to position [0, 0]
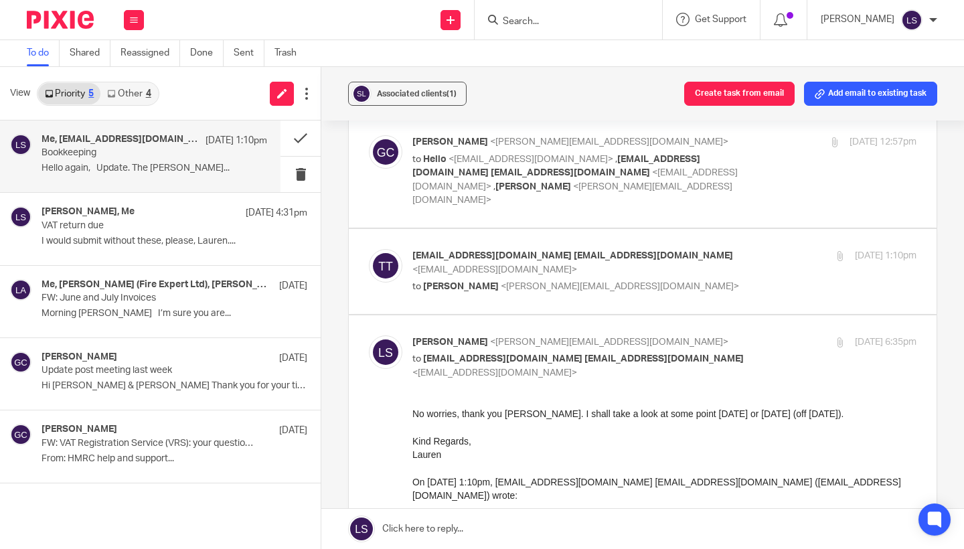
click at [698, 352] on p "to tahlee@studio70glasgow.com tahlee@studio70glasgow.com <tahlee@studio70glasgo…" at bounding box center [581, 365] width 336 height 27
checkbox input "false"
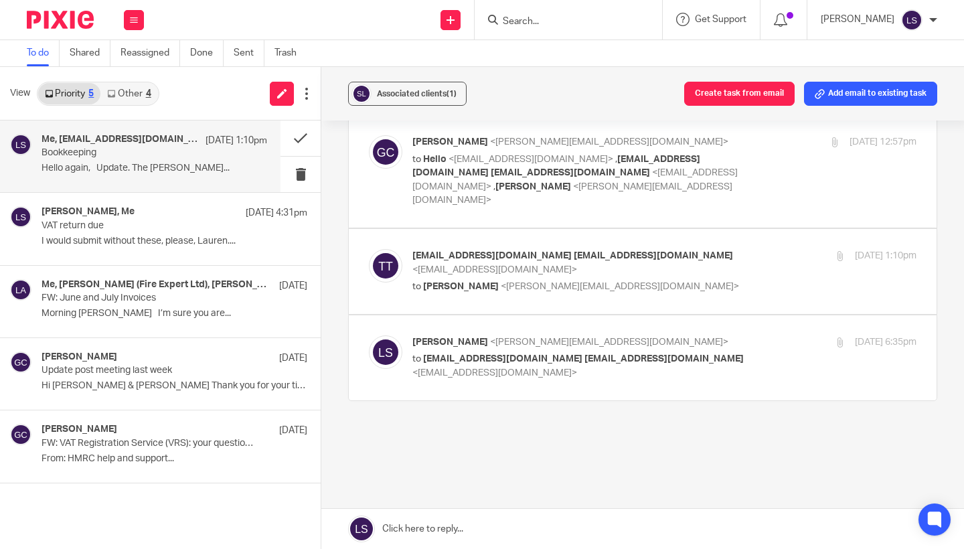
click at [702, 249] on p "tahlee@studio70glasgow.com tahlee@studio70glasgow.com <tahlee@studio70glasgow.c…" at bounding box center [581, 262] width 336 height 27
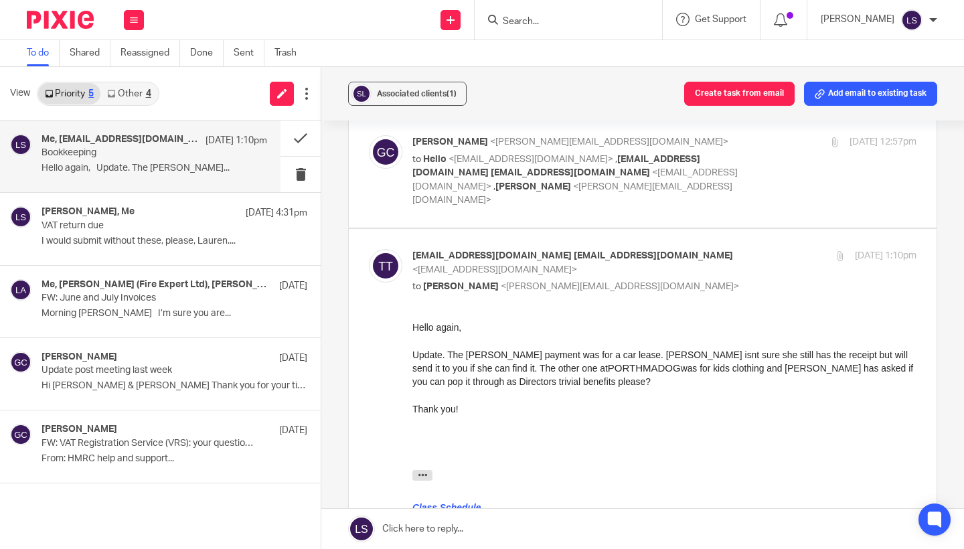
click at [548, 420] on div at bounding box center [665, 421] width 504 height 13
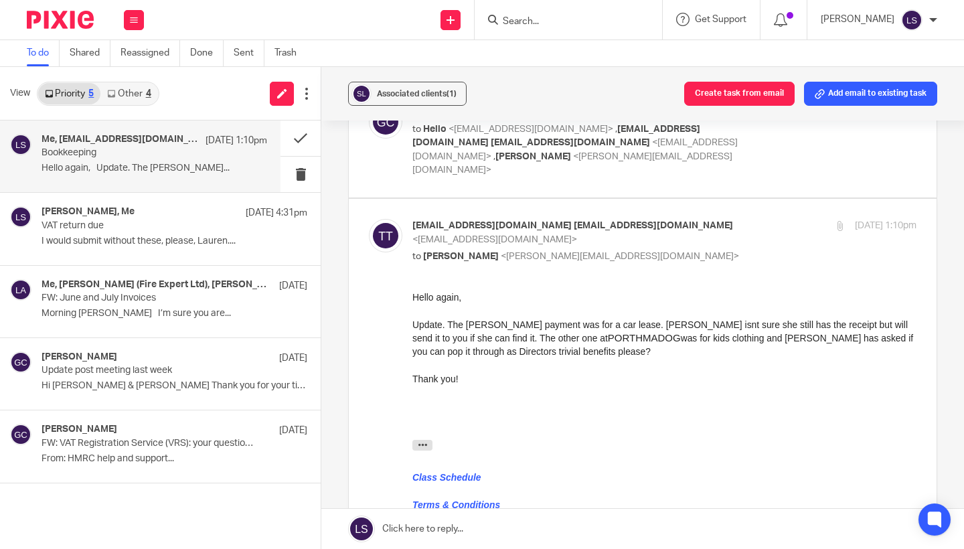
scroll to position [647, 0]
click at [723, 198] on label at bounding box center [643, 454] width 588 height 512
click at [369, 217] on input "checkbox" at bounding box center [368, 217] width 1 height 1
checkbox input "false"
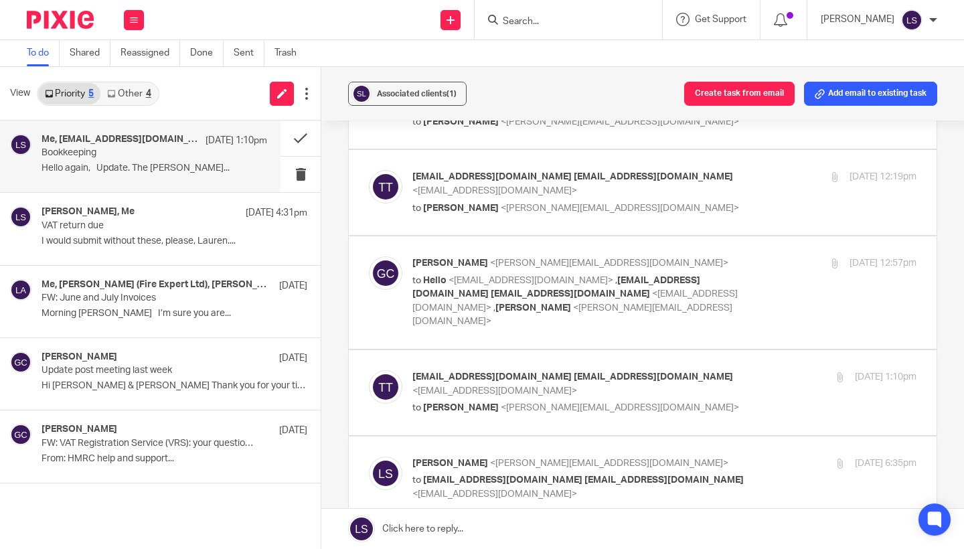
scroll to position [492, 0]
